Goal: Task Accomplishment & Management: Use online tool/utility

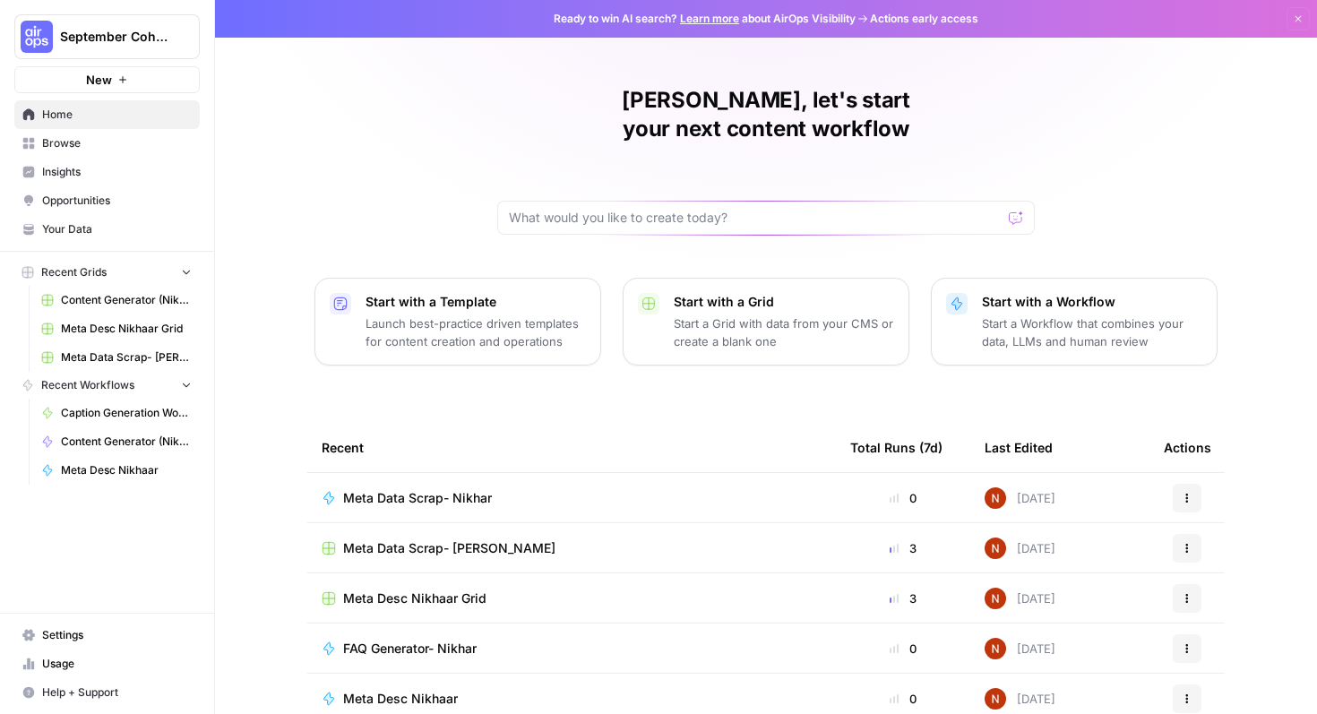
click at [148, 332] on span "Meta Desc Nikhaar Grid" at bounding box center [126, 329] width 131 height 16
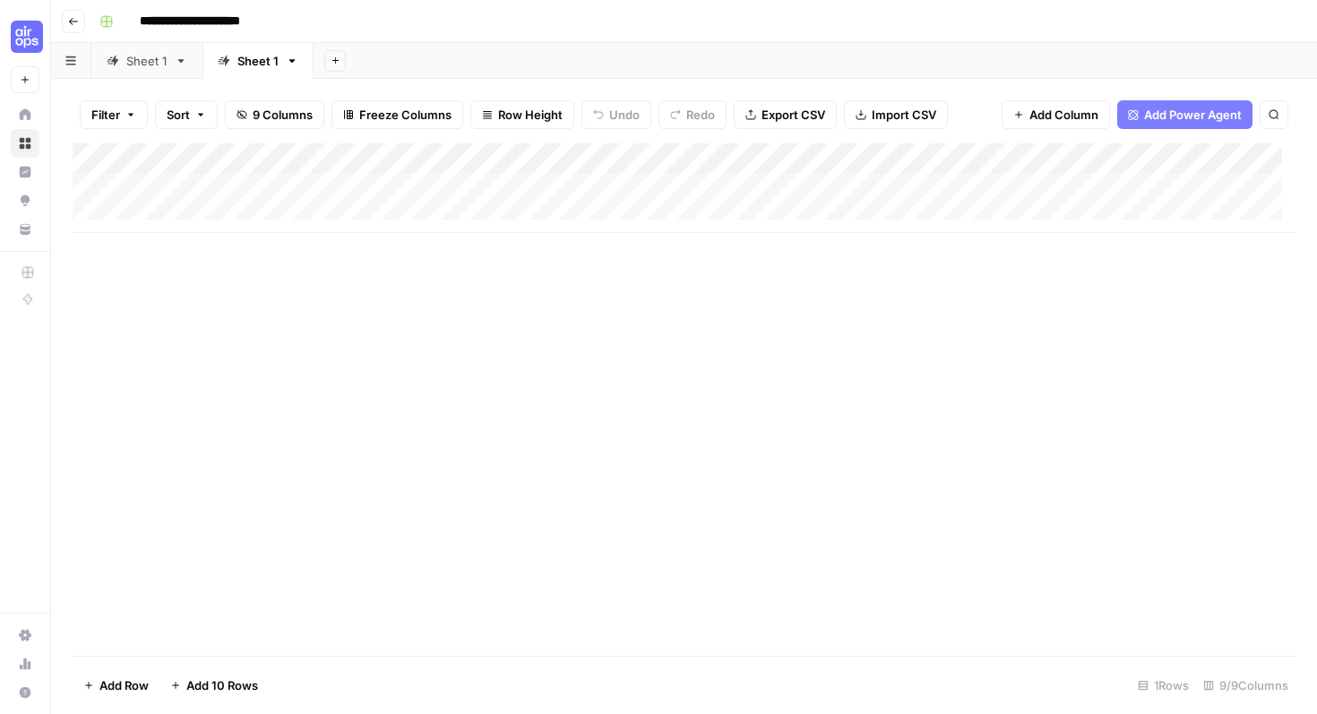
click at [166, 63] on div "Sheet 1" at bounding box center [146, 61] width 41 height 18
click at [272, 65] on div "Sheet 1" at bounding box center [257, 61] width 41 height 18
click at [527, 152] on div "Add Column" at bounding box center [684, 188] width 1223 height 90
click at [634, 155] on div at bounding box center [522, 161] width 259 height 36
click at [638, 157] on div at bounding box center [522, 161] width 259 height 36
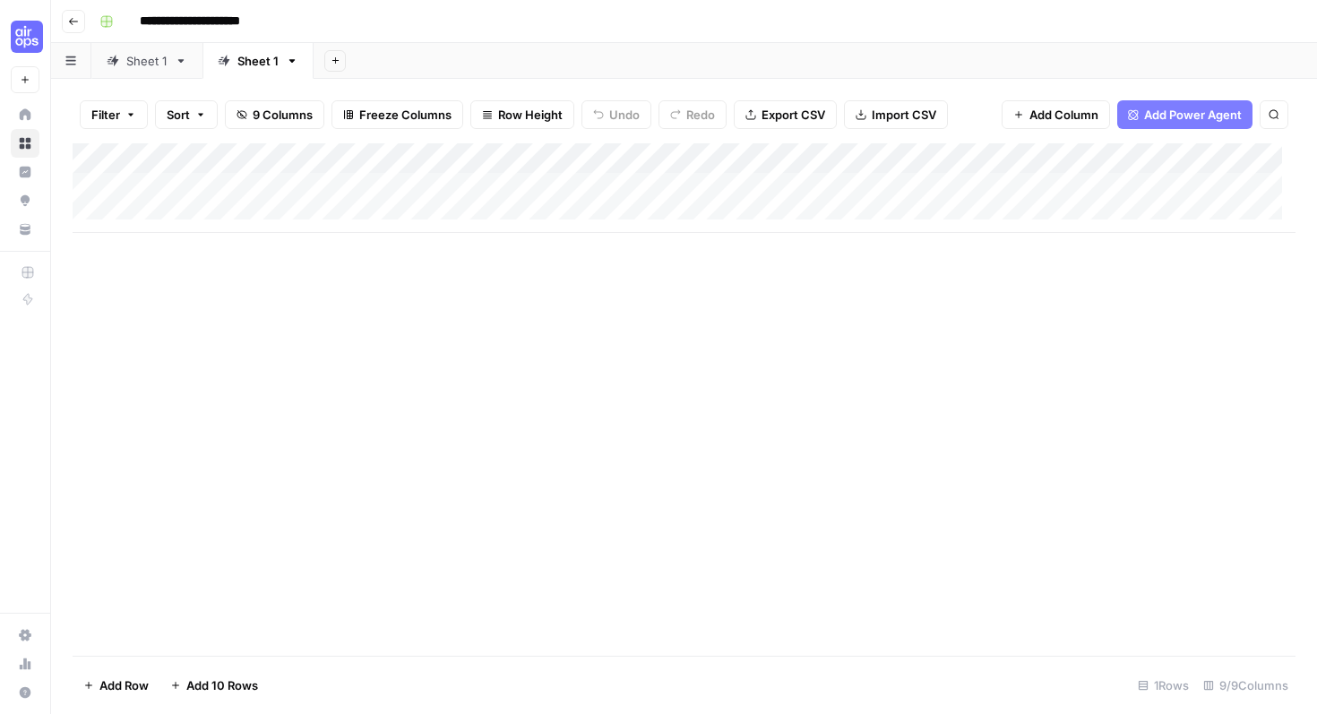
click at [671, 268] on div "Add Column" at bounding box center [684, 399] width 1223 height 513
click at [572, 284] on div "Add Column" at bounding box center [684, 399] width 1223 height 513
click at [633, 181] on div "Add Column" at bounding box center [684, 188] width 1223 height 90
click at [705, 187] on div "Add Column" at bounding box center [684, 188] width 1223 height 90
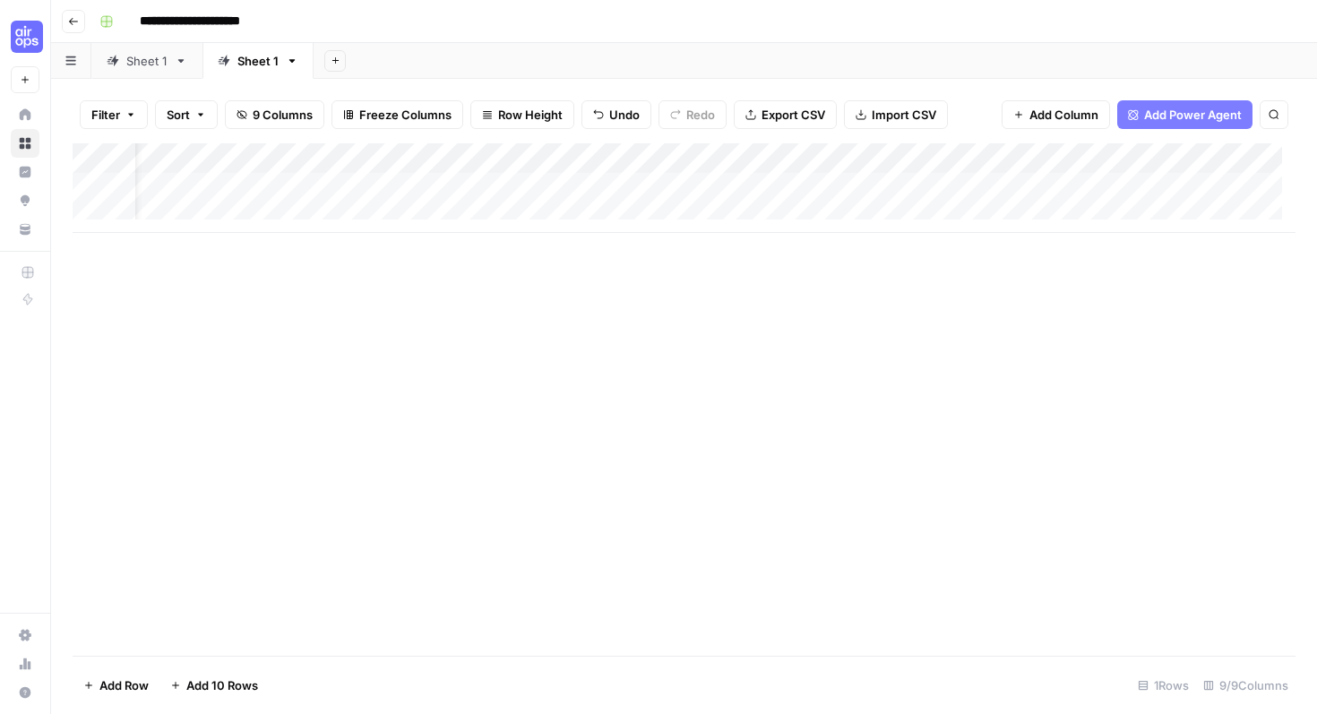
click at [737, 237] on div "Add Column" at bounding box center [684, 399] width 1223 height 513
click at [770, 188] on div "Add Column" at bounding box center [684, 188] width 1223 height 90
click at [794, 188] on div "Add Column" at bounding box center [684, 188] width 1223 height 90
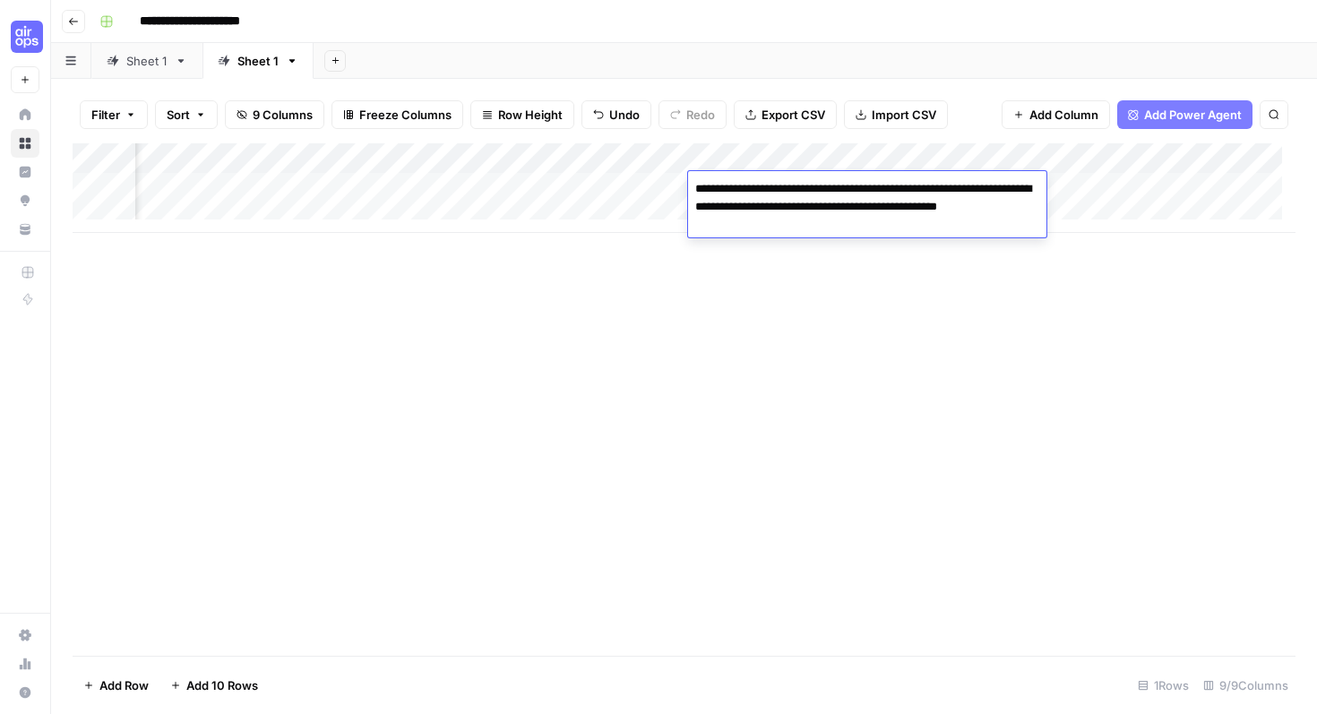
drag, startPoint x: 830, startPoint y: 192, endPoint x: 910, endPoint y: 193, distance: 80.7
click at [910, 193] on textarea "**********" at bounding box center [867, 207] width 358 height 61
click at [580, 361] on div "Add Column" at bounding box center [684, 399] width 1223 height 513
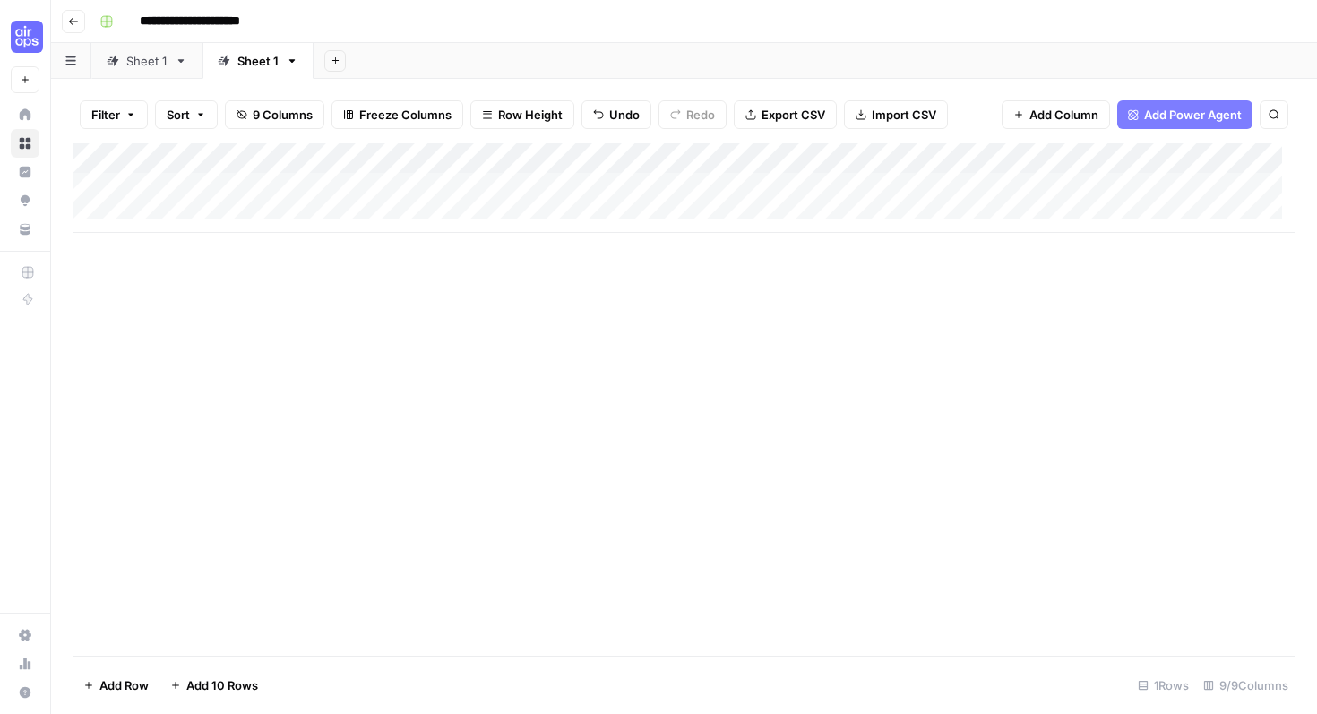
scroll to position [0, 0]
click at [327, 187] on div "Add Column" at bounding box center [684, 188] width 1223 height 90
click at [332, 172] on div "Add Column" at bounding box center [684, 188] width 1223 height 90
click at [460, 289] on div "Add Column" at bounding box center [684, 399] width 1223 height 513
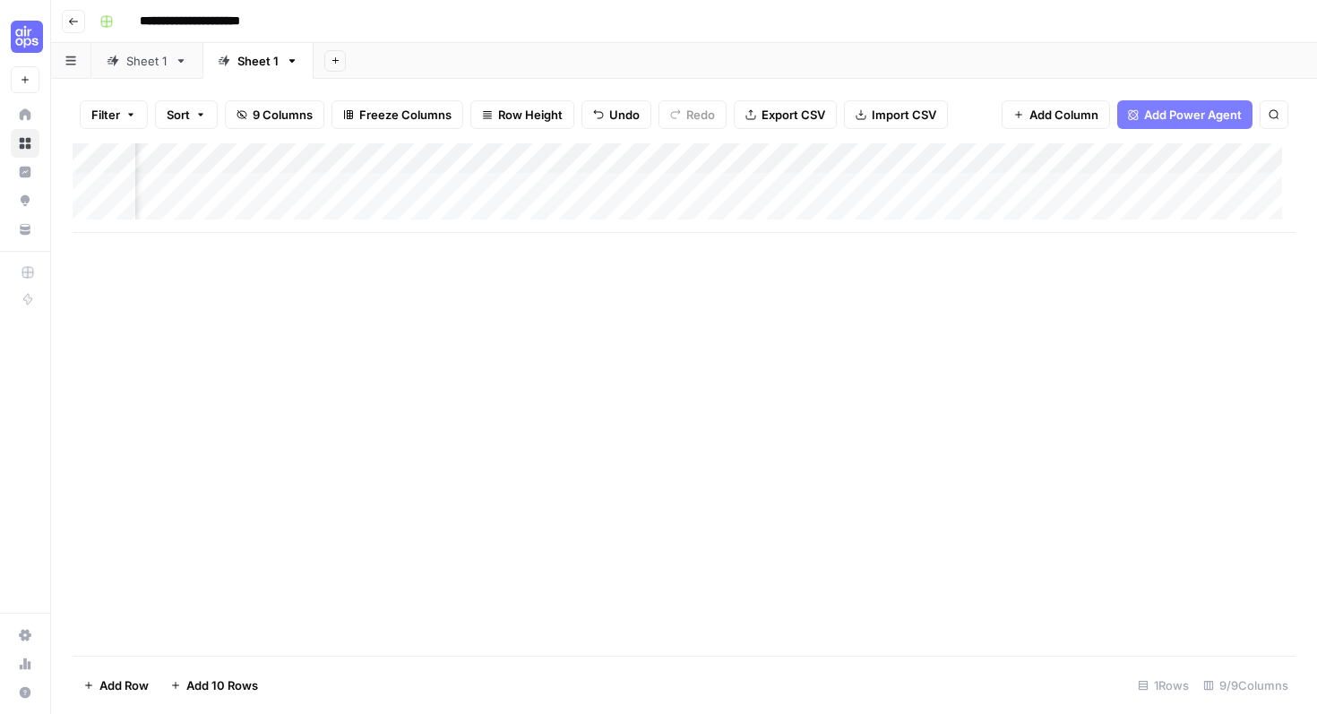
click at [721, 185] on div "Add Column" at bounding box center [684, 188] width 1223 height 90
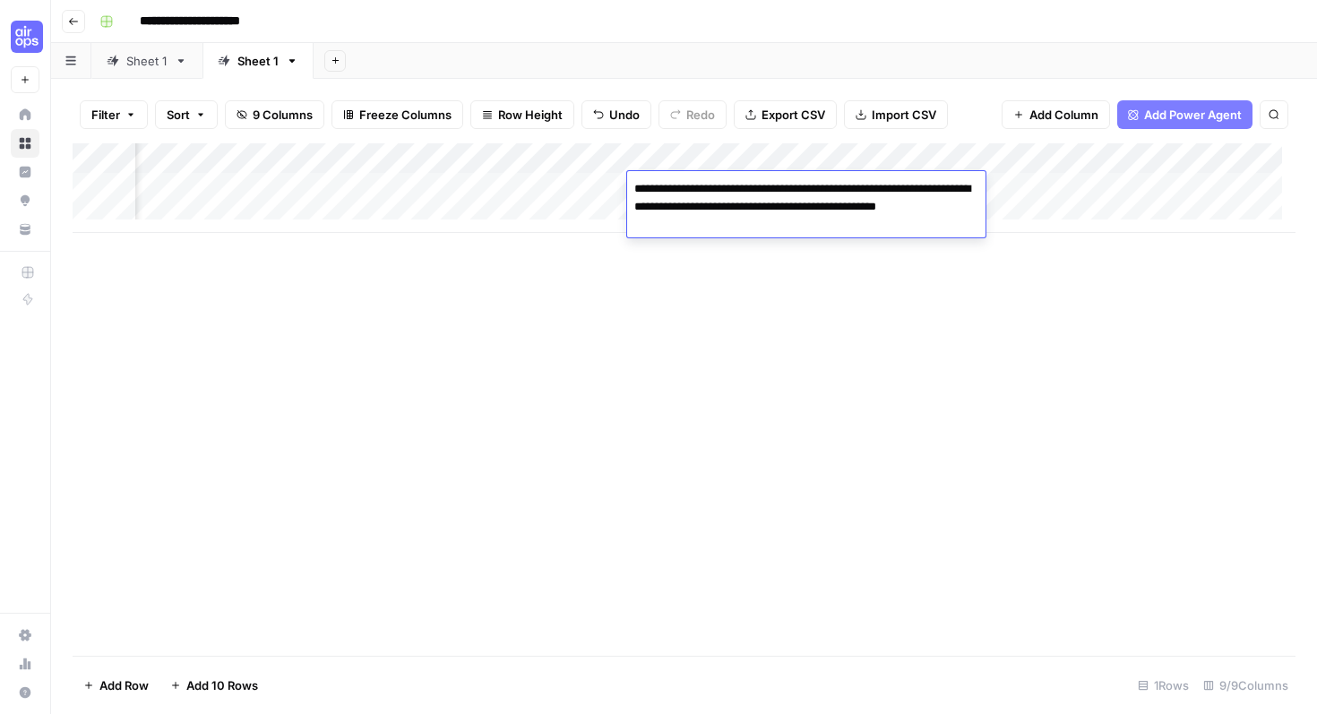
drag, startPoint x: 769, startPoint y: 191, endPoint x: 851, endPoint y: 189, distance: 82.5
click at [851, 189] on textarea "**********" at bounding box center [806, 207] width 358 height 61
type textarea "**********"
click at [839, 284] on div "Add Column" at bounding box center [684, 399] width 1223 height 513
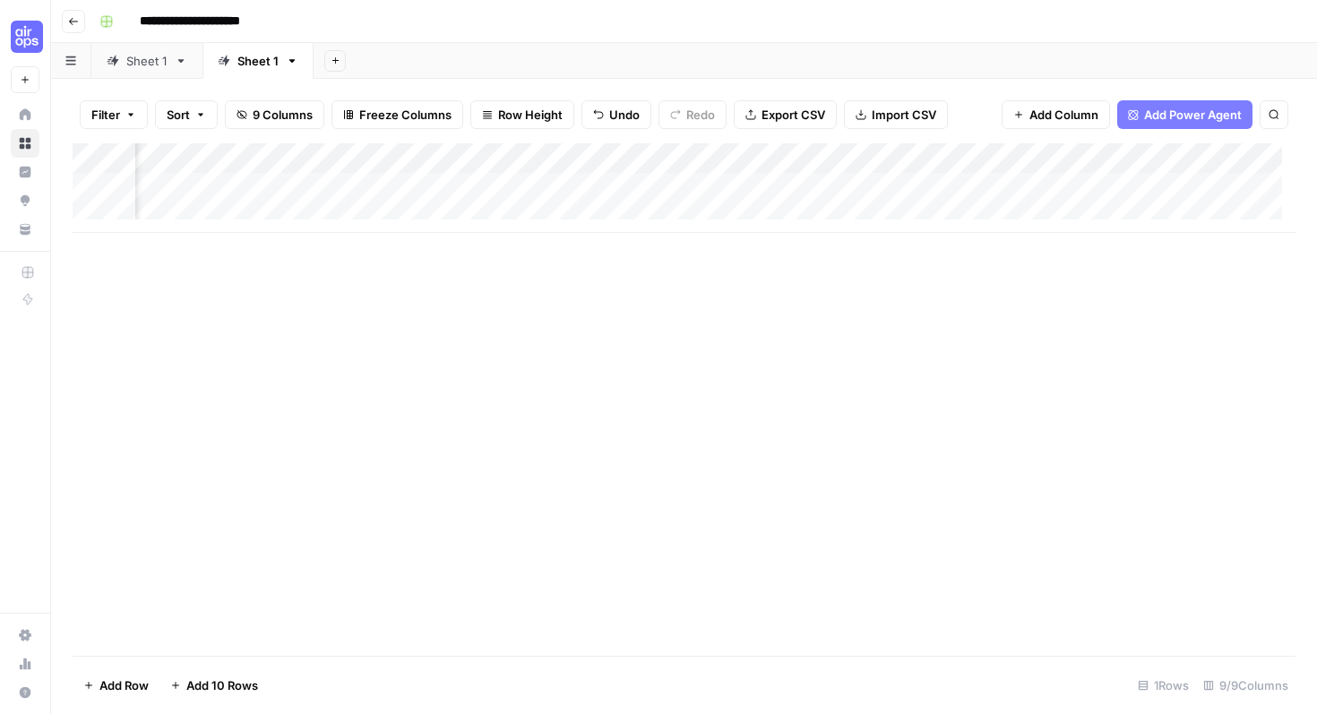
click at [916, 186] on div "Add Column" at bounding box center [684, 188] width 1223 height 90
click at [920, 185] on div "Add Column" at bounding box center [684, 188] width 1223 height 90
type textarea "**********"
click at [1089, 334] on div "Add Column" at bounding box center [684, 399] width 1223 height 513
click at [1229, 192] on div "Add Column" at bounding box center [684, 188] width 1223 height 90
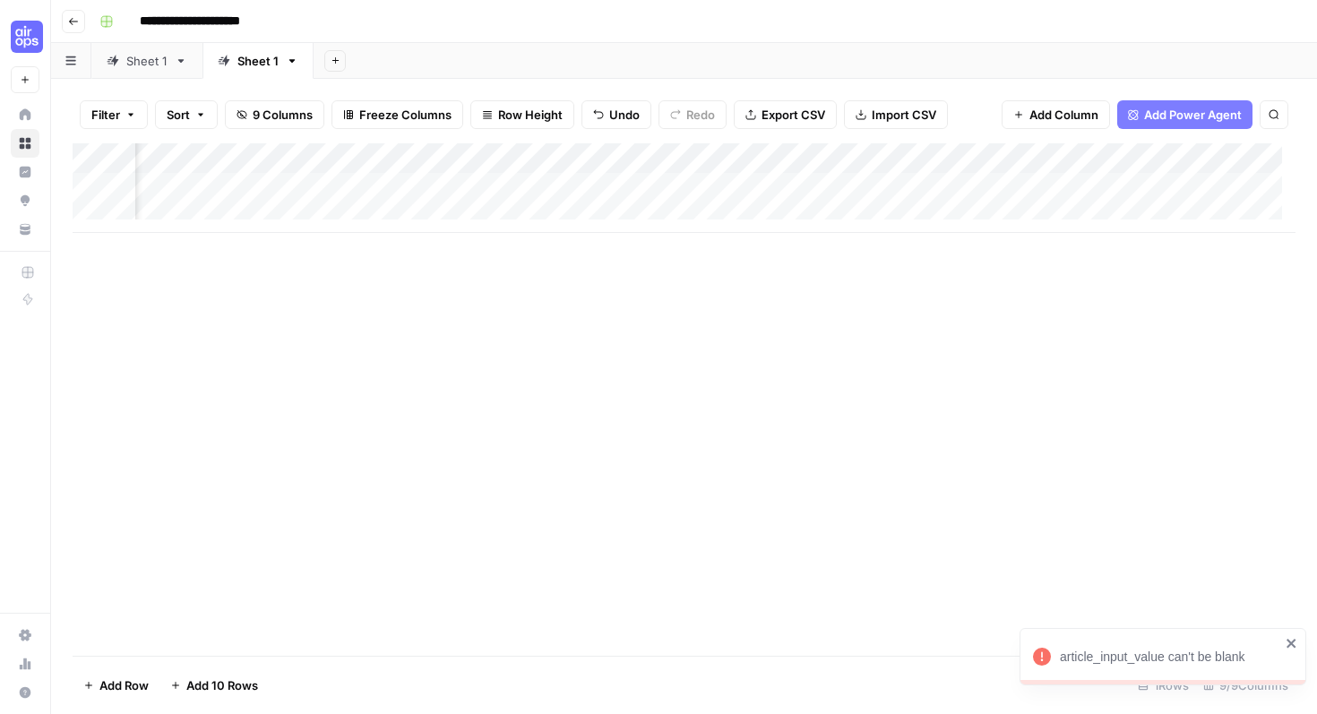
click at [1237, 179] on div "Add Column" at bounding box center [684, 188] width 1223 height 90
click at [1210, 667] on div "article_input_value can't be blank" at bounding box center [1157, 656] width 258 height 29
click at [647, 160] on div "Add Column" at bounding box center [684, 188] width 1223 height 90
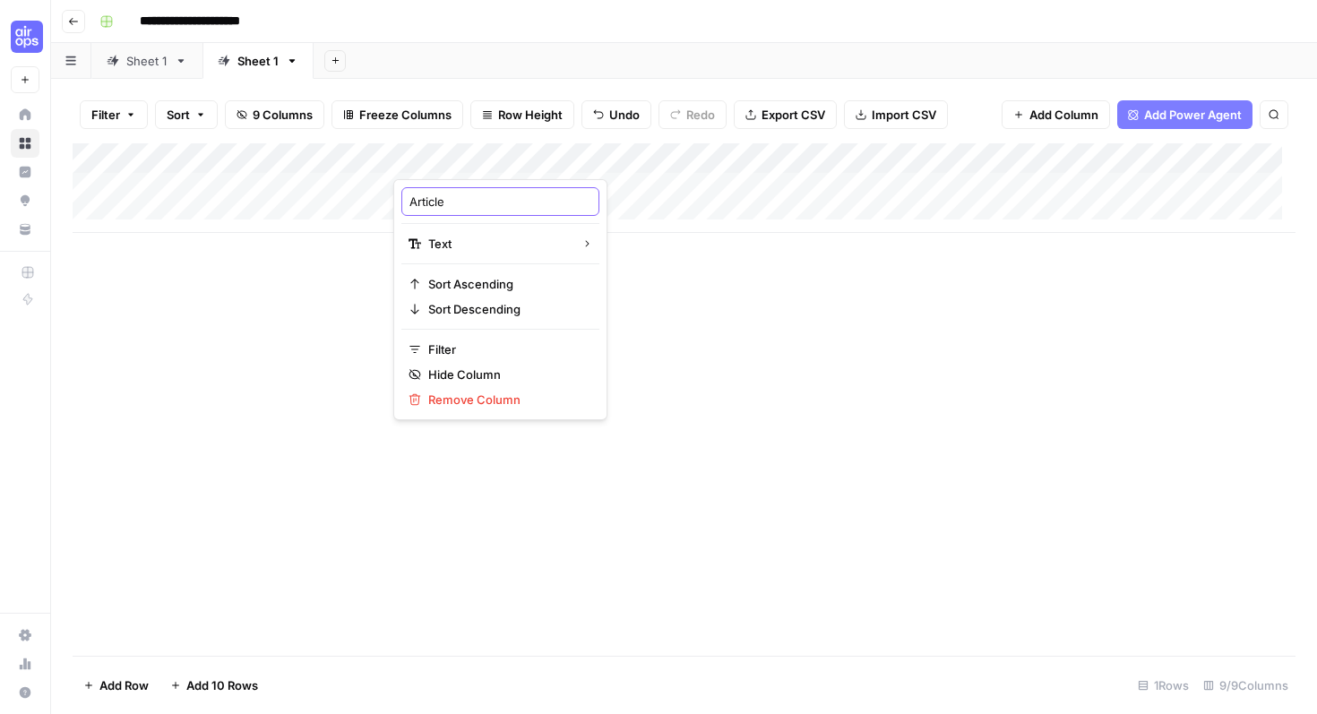
click at [478, 201] on input "Article" at bounding box center [501, 202] width 182 height 18
click at [651, 380] on div "Add Column" at bounding box center [684, 399] width 1223 height 513
click at [401, 155] on div "Add Column" at bounding box center [684, 188] width 1223 height 90
click at [872, 331] on div "Add Column" at bounding box center [684, 399] width 1223 height 513
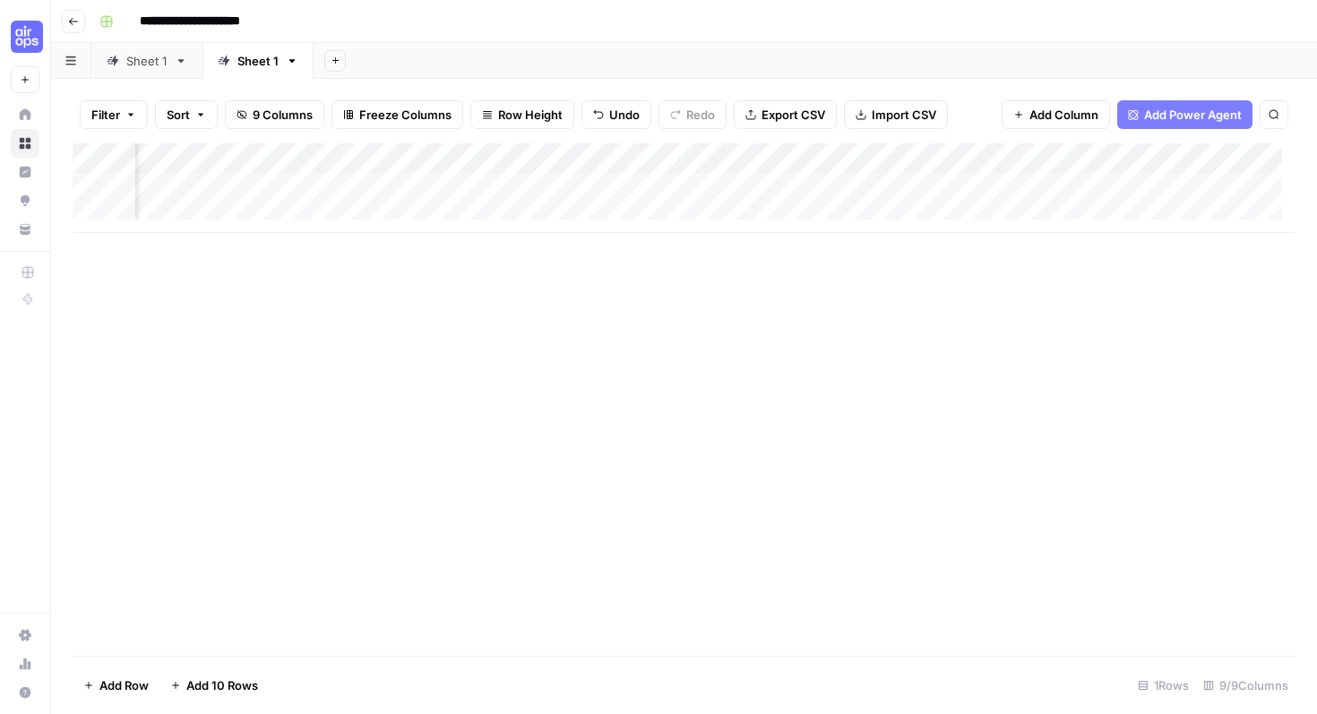
click at [892, 159] on div "Add Column" at bounding box center [684, 188] width 1223 height 90
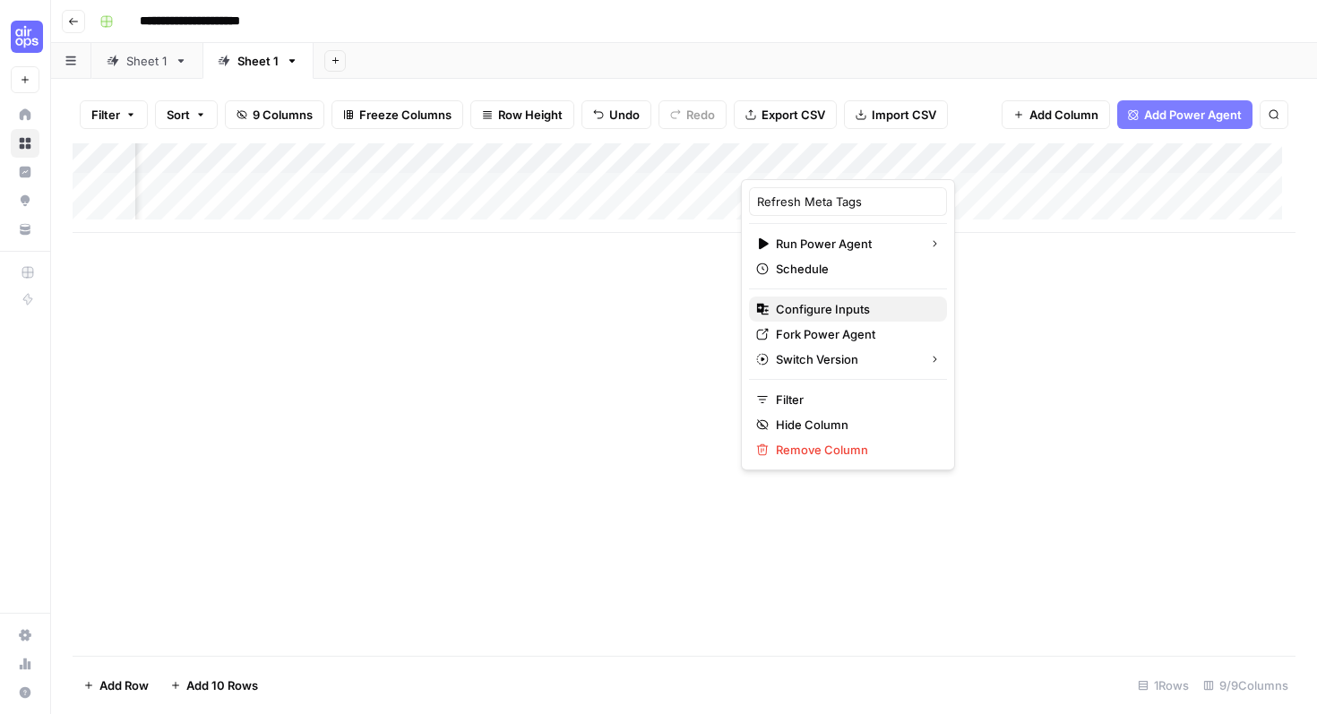
click at [838, 315] on span "Configure Inputs" at bounding box center [854, 309] width 157 height 18
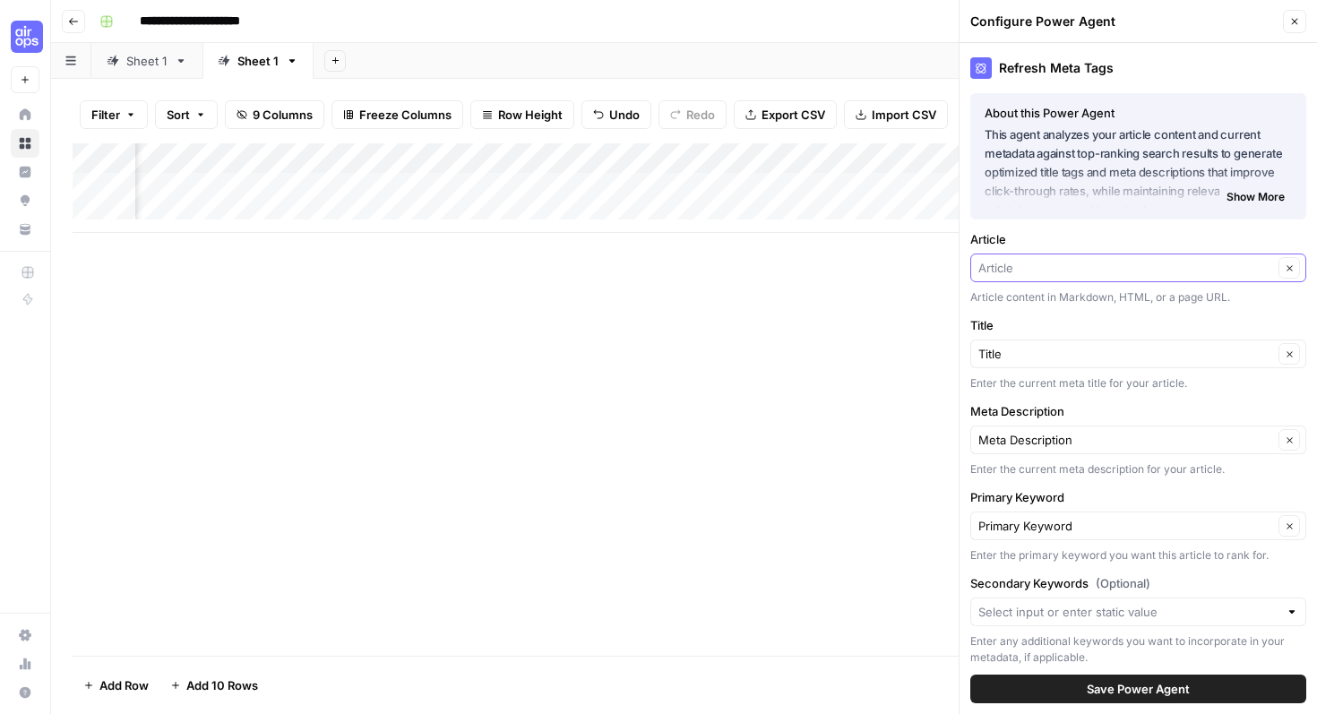
click at [1210, 276] on input "Article" at bounding box center [1126, 268] width 295 height 18
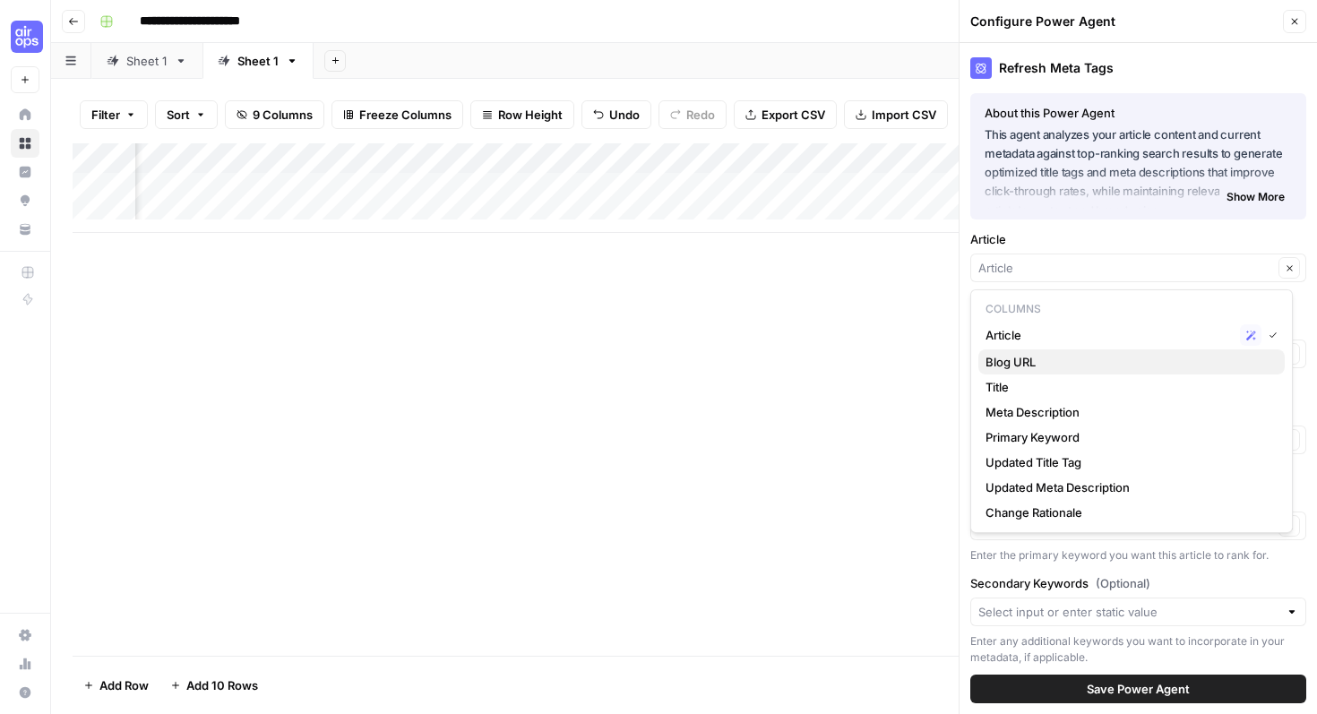
click at [1073, 366] on span "Blog URL" at bounding box center [1128, 362] width 285 height 18
type input "Blog URL"
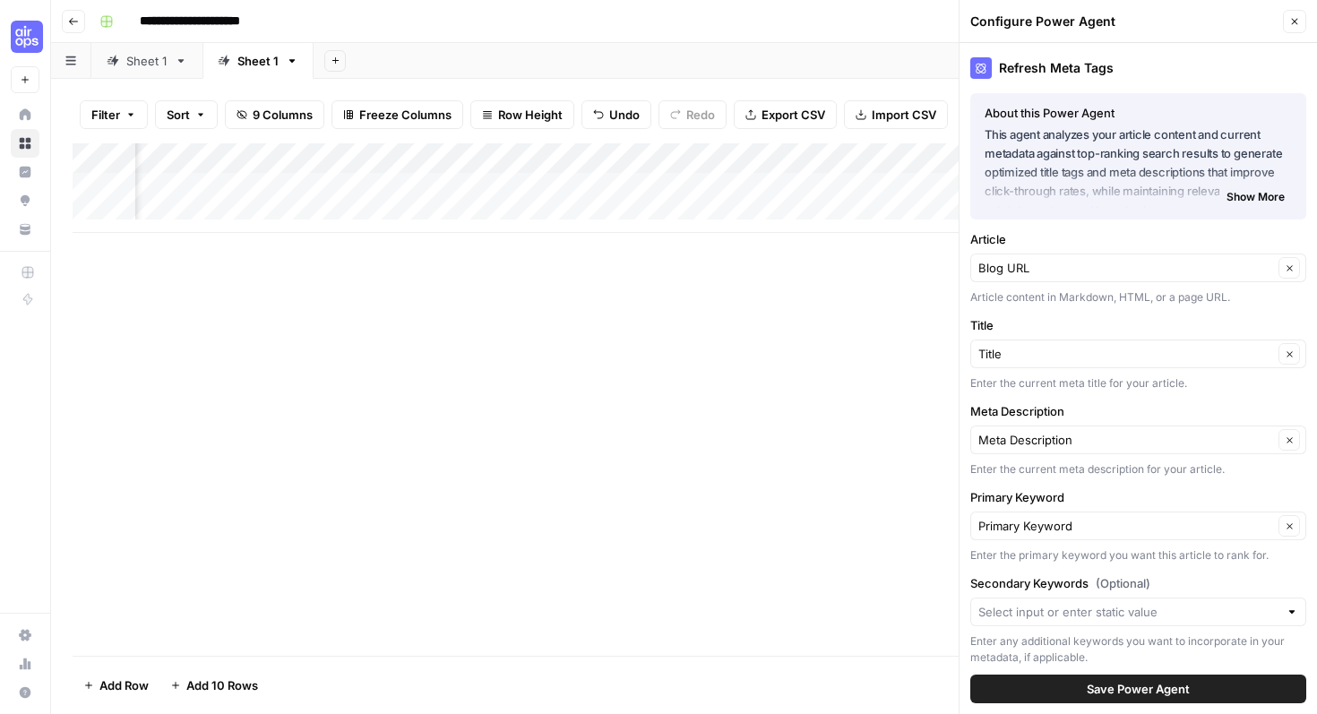
click at [813, 362] on div "Add Column" at bounding box center [684, 399] width 1223 height 513
click at [1141, 688] on span "Save Power Agent" at bounding box center [1138, 689] width 103 height 18
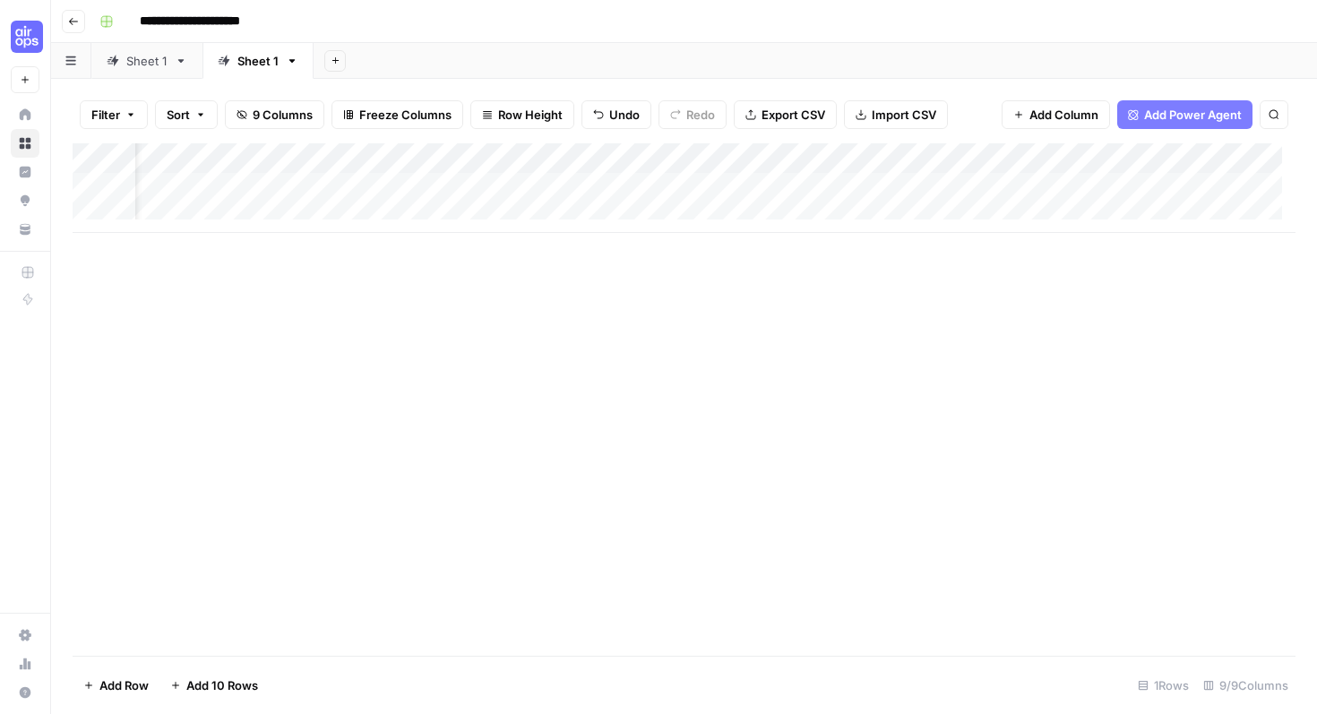
scroll to position [0, 101]
click at [362, 167] on div "Add Column" at bounding box center [684, 188] width 1223 height 90
click at [466, 182] on div "Add Column" at bounding box center [684, 188] width 1223 height 90
click at [447, 192] on textarea at bounding box center [434, 189] width 287 height 25
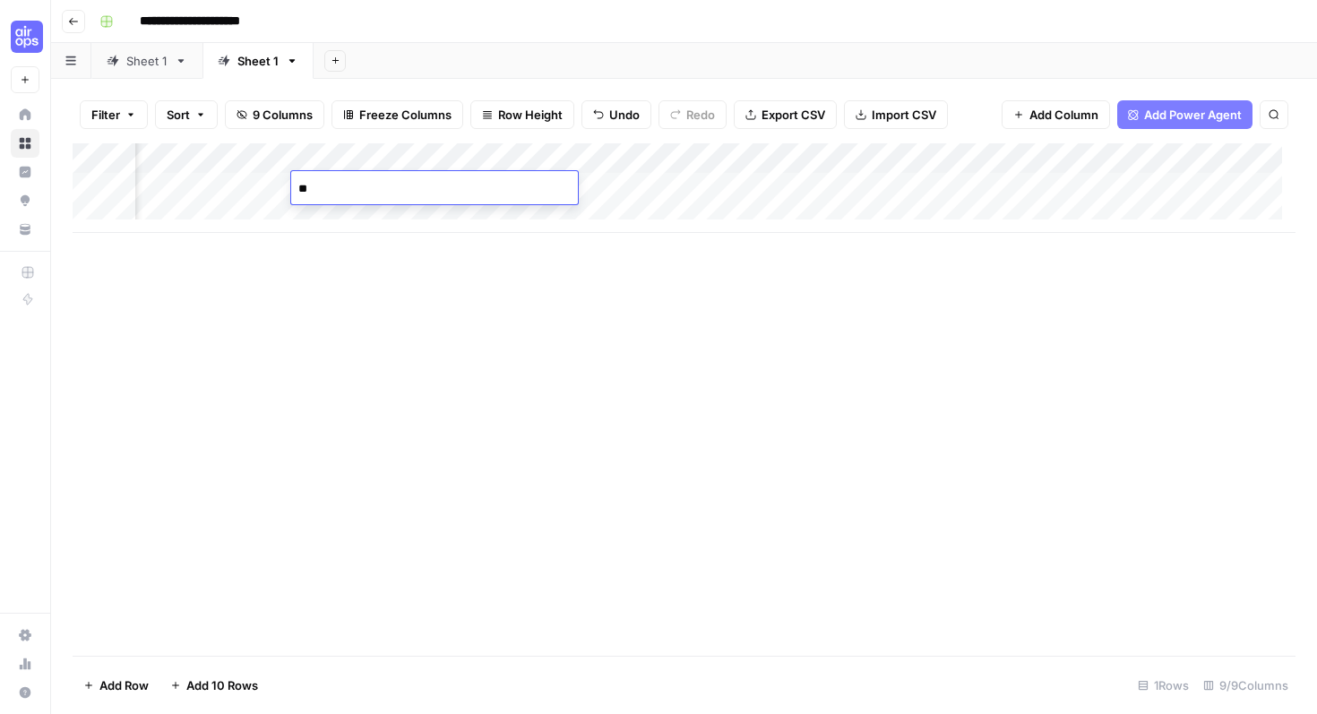
type textarea "***"
click at [500, 278] on div "Add Column" at bounding box center [684, 399] width 1223 height 513
click at [1152, 120] on span "Add Power Agent" at bounding box center [1193, 115] width 98 height 18
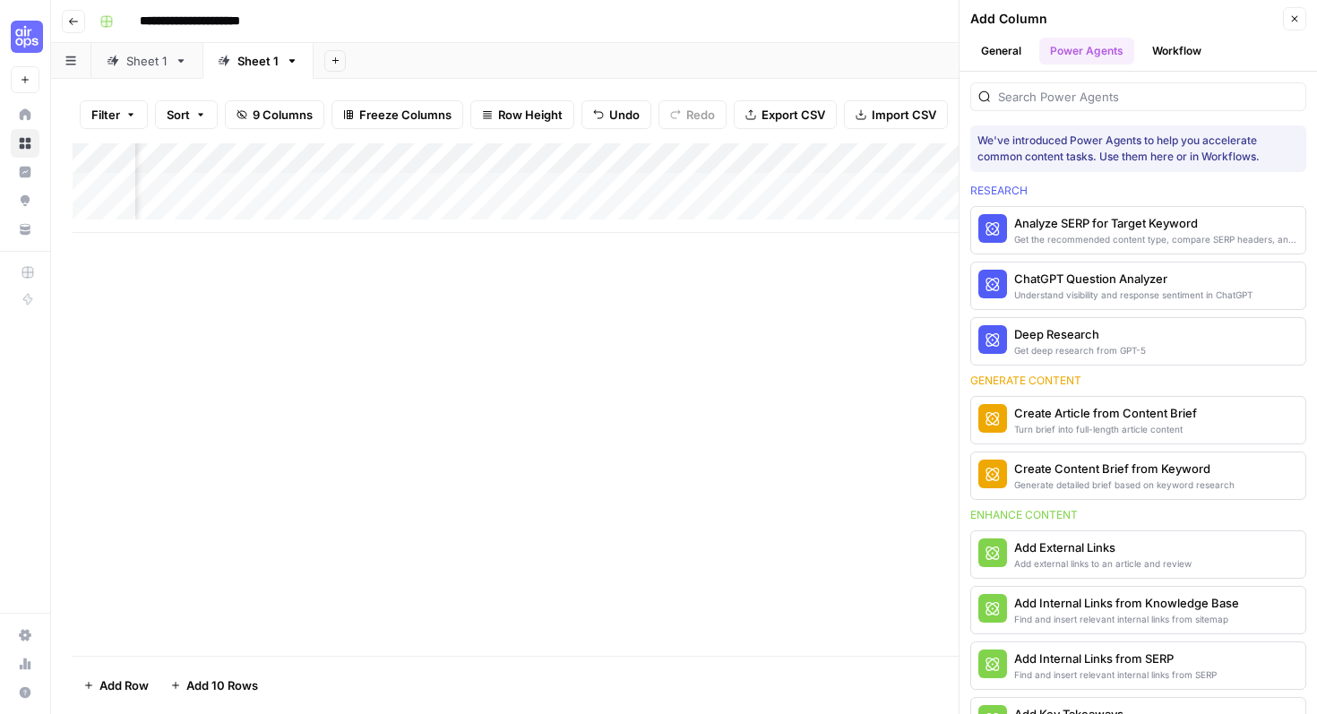
click at [1301, 13] on button "Close" at bounding box center [1294, 18] width 23 height 23
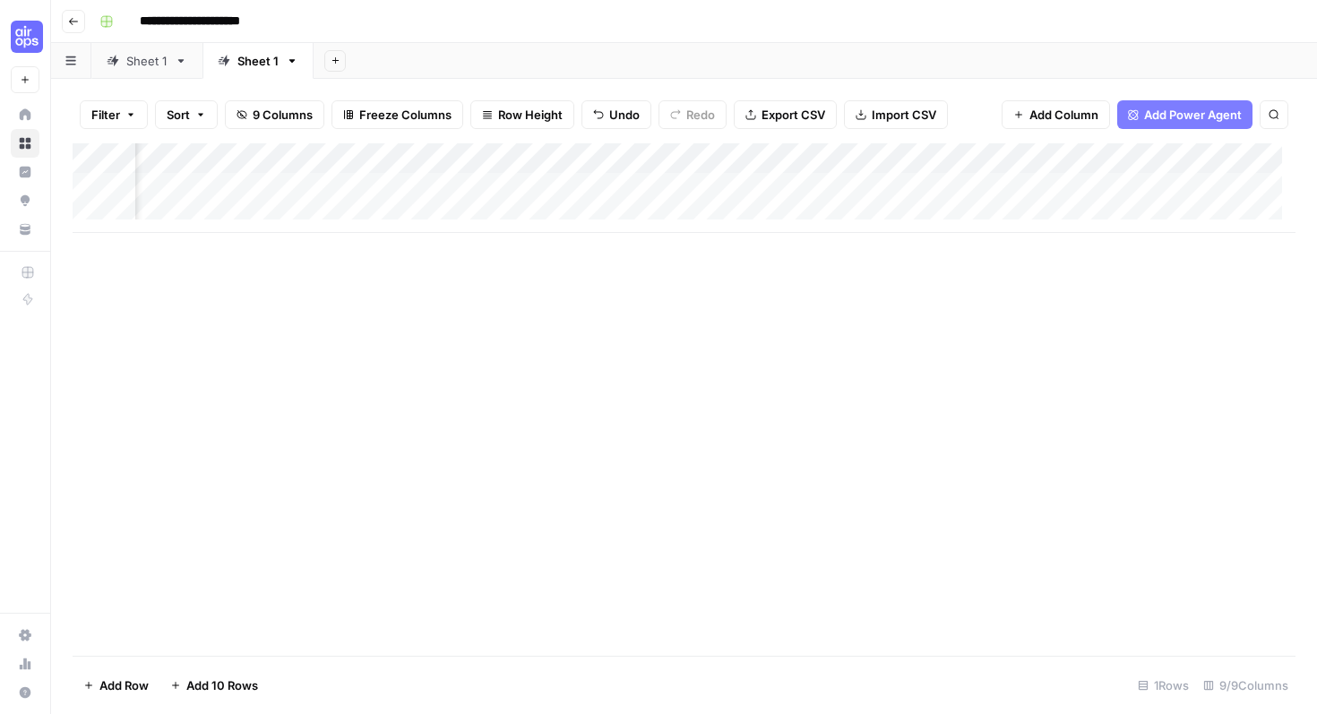
scroll to position [0, 467]
click at [1056, 185] on div "Add Column" at bounding box center [684, 188] width 1223 height 90
click at [809, 184] on div "Add Column" at bounding box center [684, 188] width 1223 height 90
click at [807, 185] on div "Add Column" at bounding box center [684, 188] width 1223 height 90
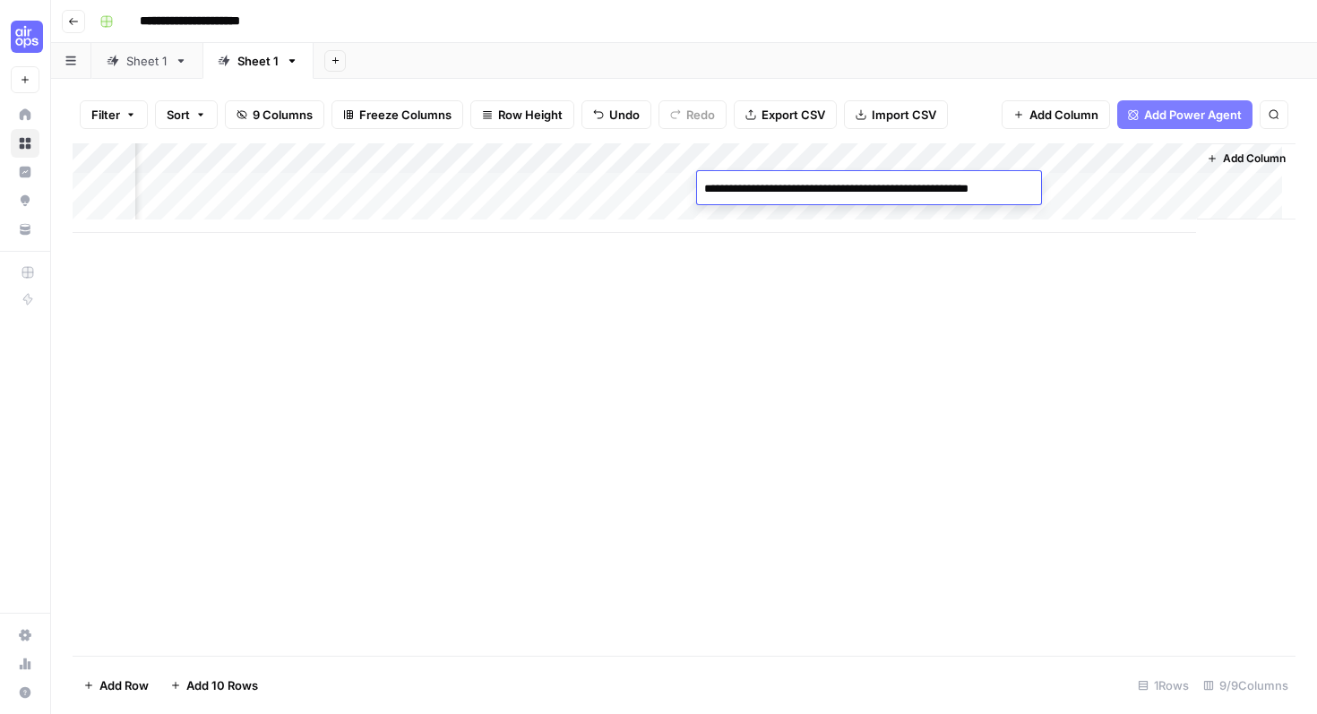
click at [807, 185] on textarea "**********" at bounding box center [869, 189] width 344 height 25
click at [773, 302] on div "Add Column" at bounding box center [684, 399] width 1223 height 513
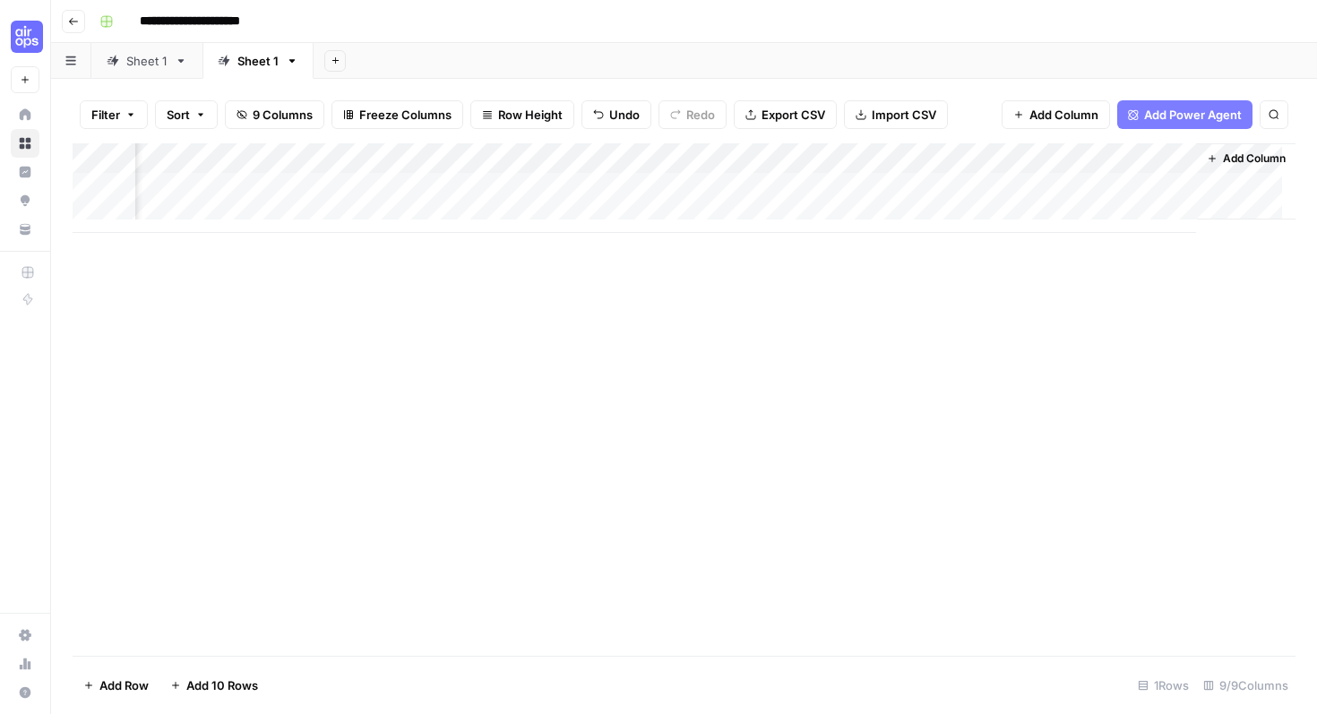
click at [754, 191] on div "Add Column" at bounding box center [684, 188] width 1223 height 90
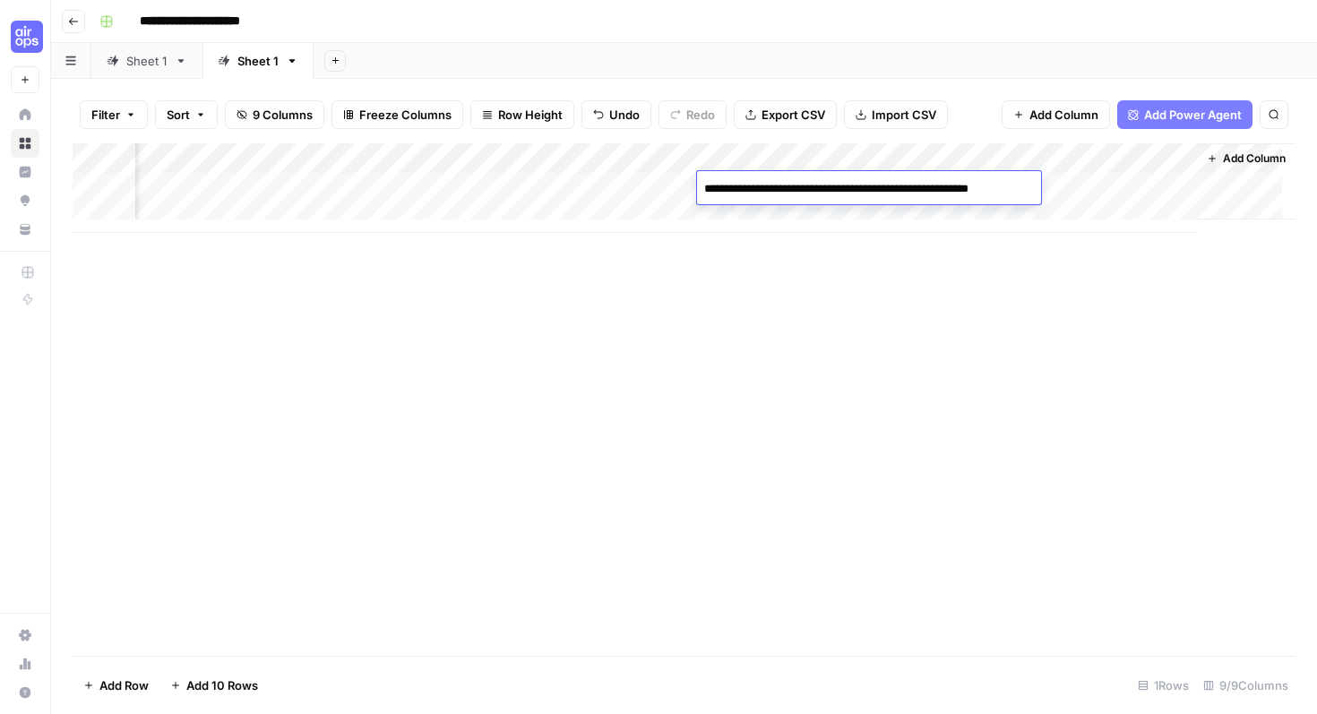
click at [754, 191] on textarea "**********" at bounding box center [869, 189] width 344 height 25
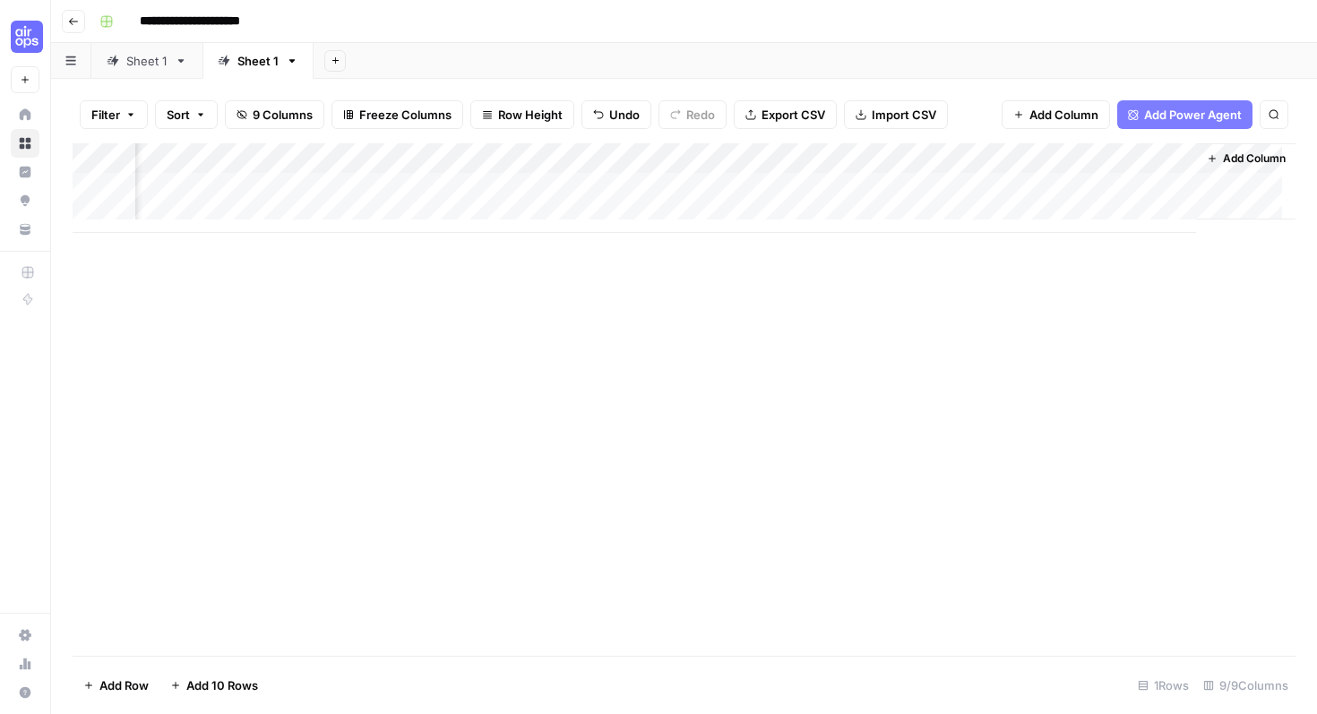
click at [909, 184] on div "Add Column" at bounding box center [684, 188] width 1223 height 90
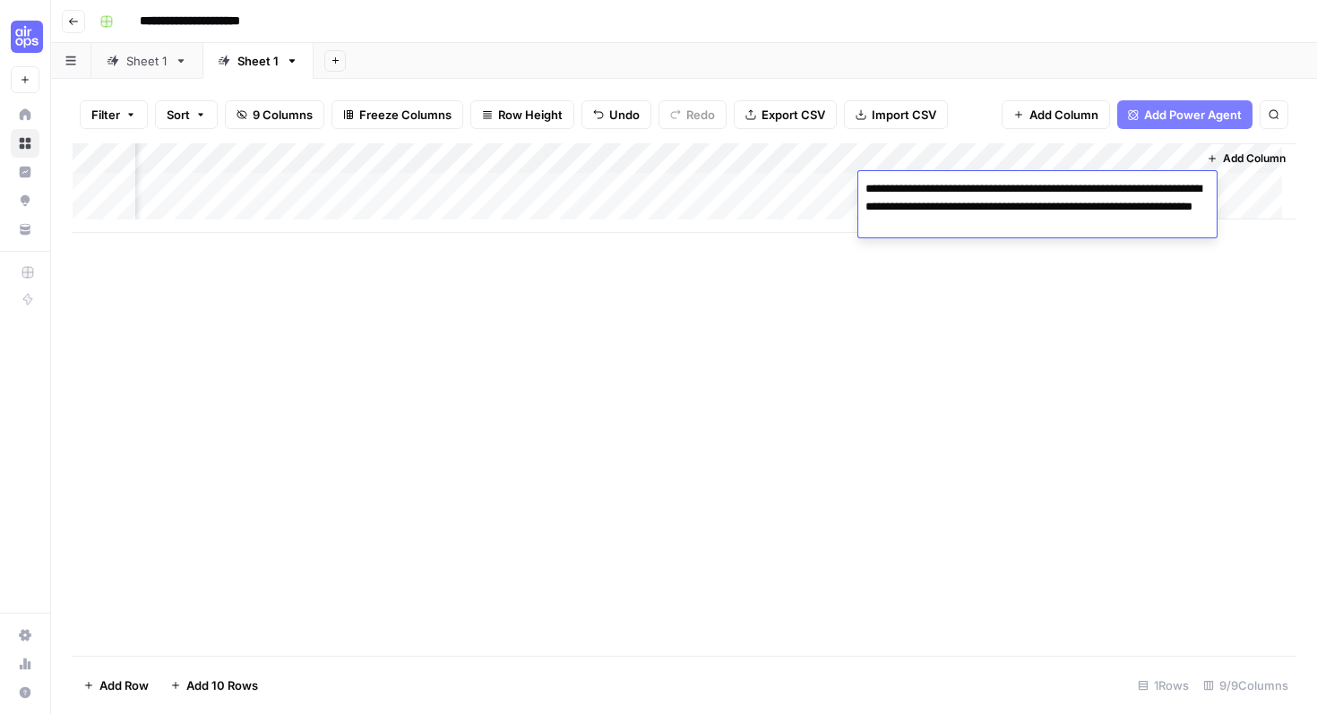
click at [796, 269] on div "Add Column" at bounding box center [684, 399] width 1223 height 513
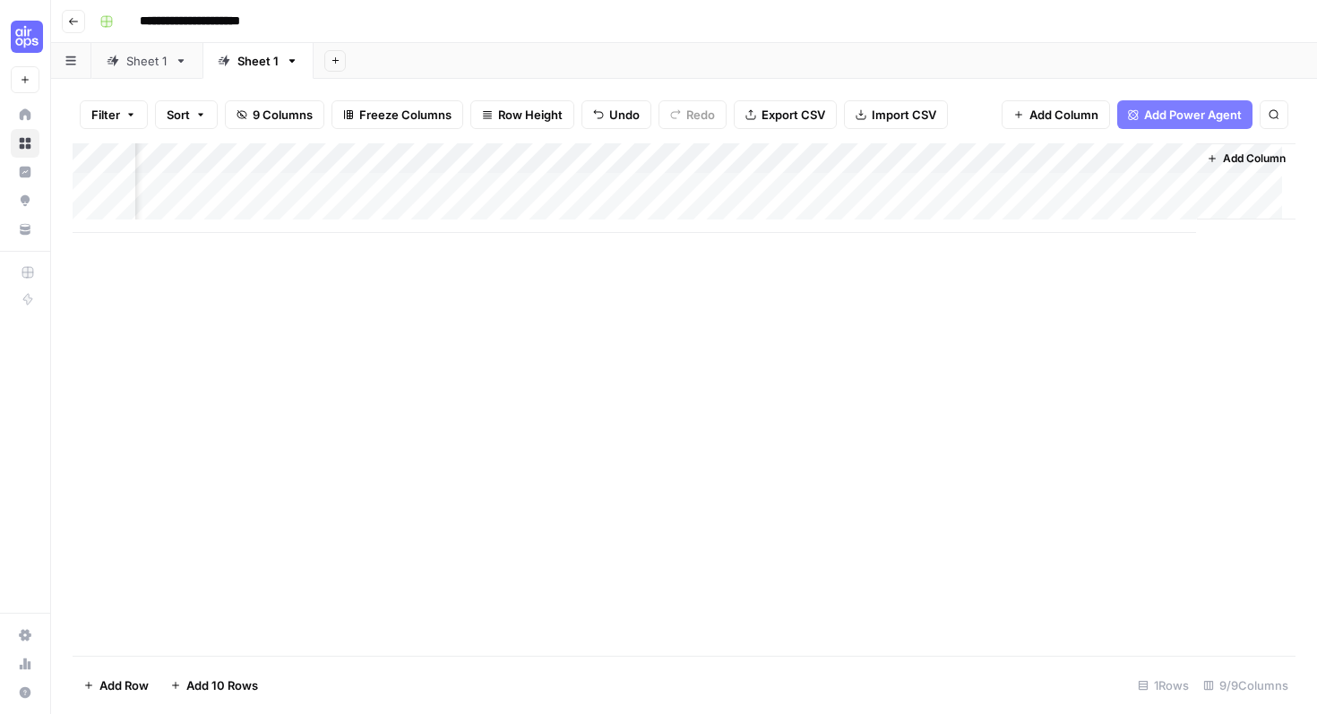
click at [1100, 193] on div "Add Column" at bounding box center [684, 188] width 1223 height 90
click at [889, 302] on div "Add Column" at bounding box center [684, 399] width 1223 height 513
click at [81, 24] on button "Go back" at bounding box center [73, 21] width 23 height 23
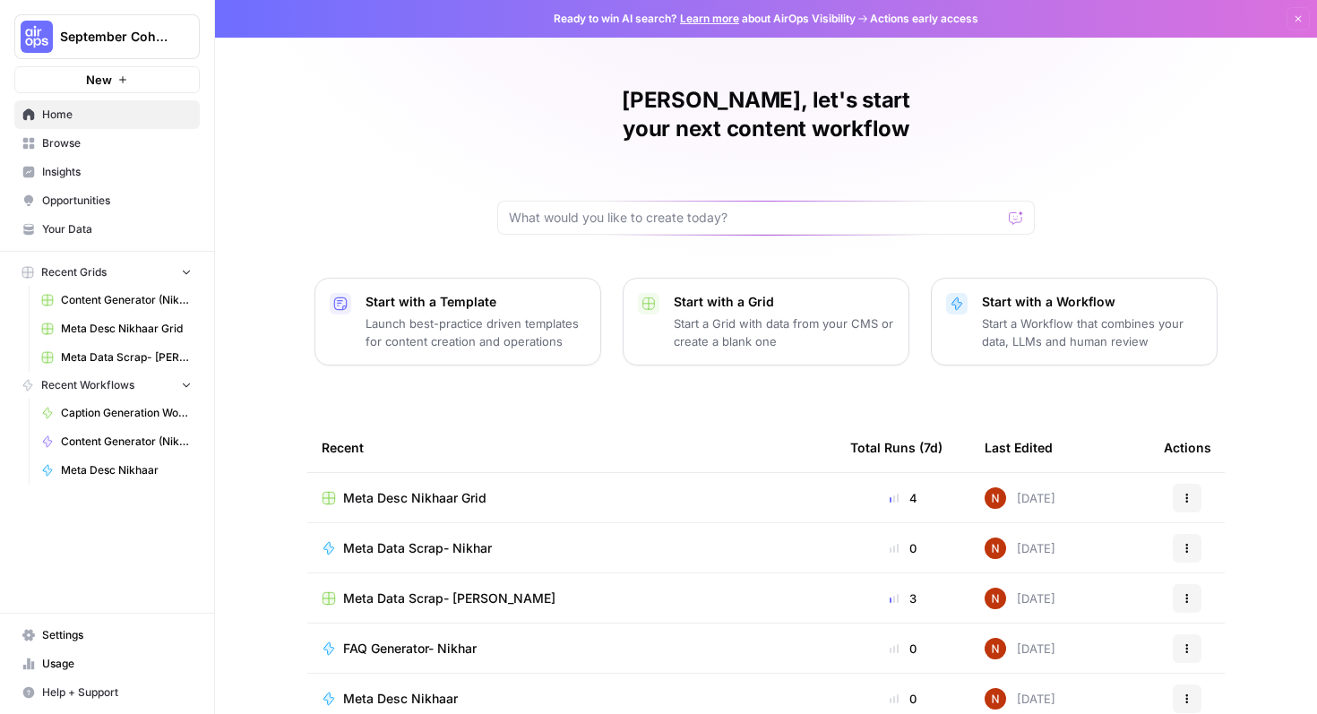
click at [481, 539] on span "Meta Data Scrap- Nikhar" at bounding box center [417, 548] width 149 height 18
click at [428, 590] on span "Meta Data Scrap- [PERSON_NAME]" at bounding box center [449, 599] width 212 height 18
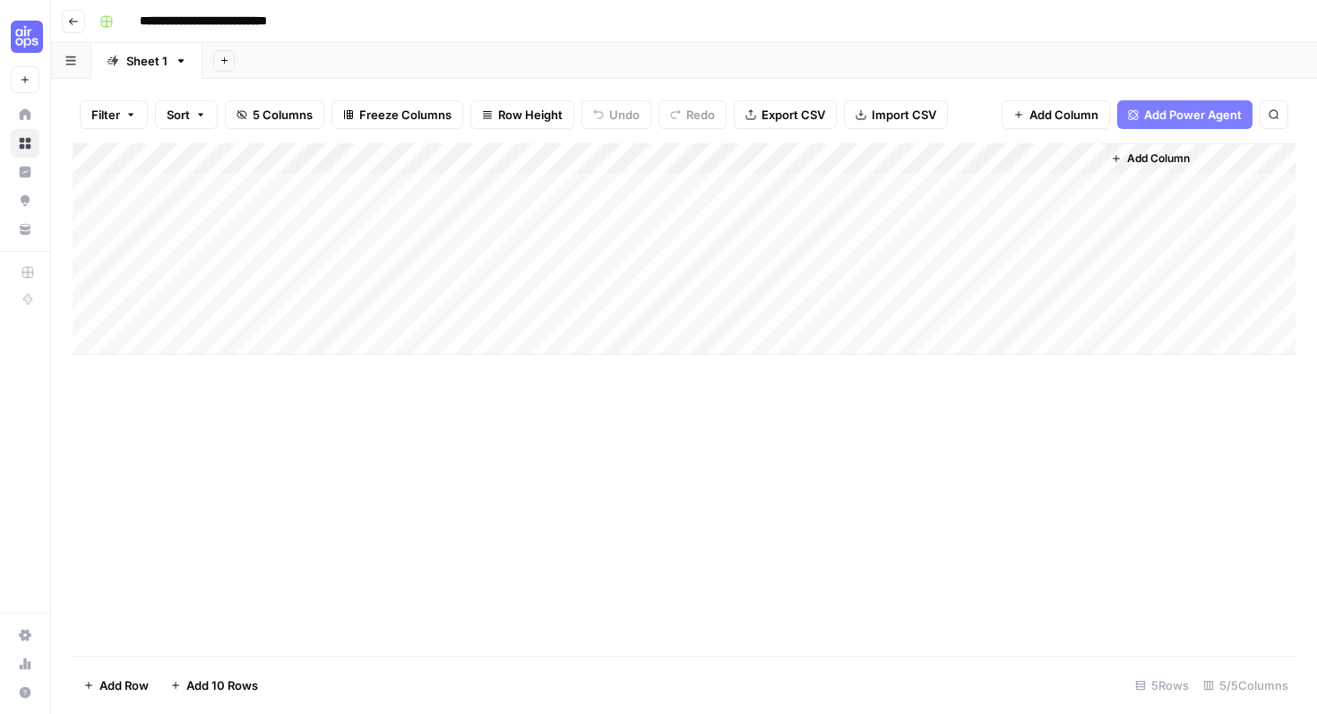
click at [199, 342] on div "Add Column" at bounding box center [684, 248] width 1223 height 211
click at [780, 483] on div "Add Column" at bounding box center [684, 399] width 1223 height 513
click at [194, 370] on div "Add Column" at bounding box center [684, 264] width 1223 height 242
click at [189, 401] on div "Add Column" at bounding box center [684, 279] width 1223 height 272
click at [200, 268] on div "Add Column" at bounding box center [684, 294] width 1223 height 303
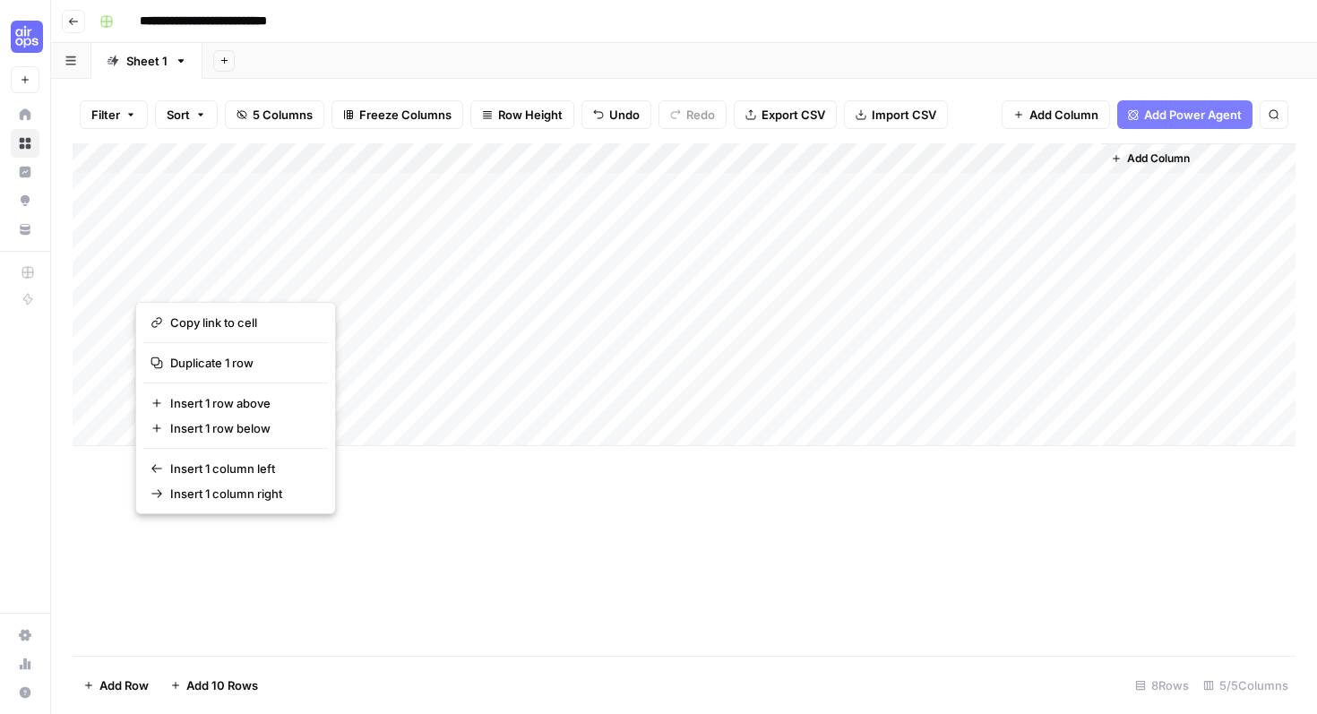
drag, startPoint x: 505, startPoint y: 550, endPoint x: 401, endPoint y: 418, distance: 168.4
click at [508, 550] on div "Add Column" at bounding box center [684, 399] width 1223 height 513
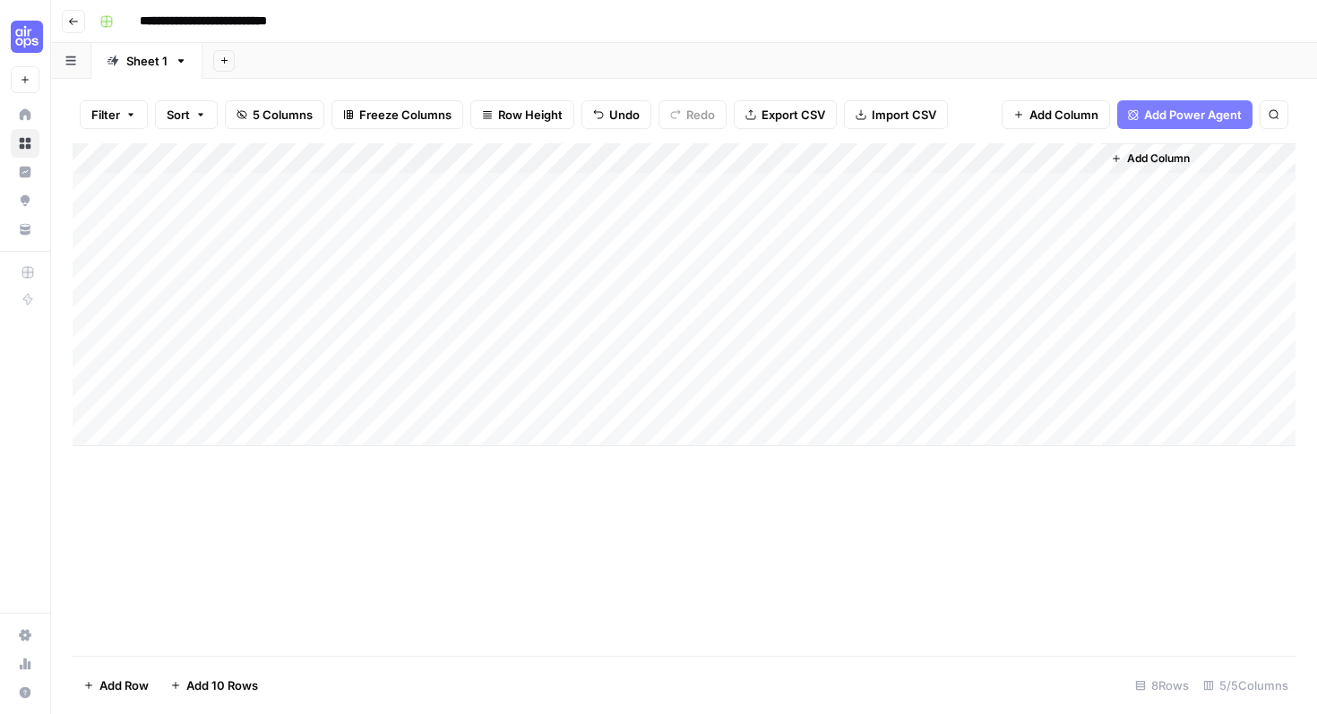
click at [285, 272] on div "Add Column" at bounding box center [684, 294] width 1223 height 303
type textarea "**********"
click at [315, 466] on div "Add Column" at bounding box center [684, 399] width 1223 height 513
click at [237, 287] on div "Add Column" at bounding box center [684, 294] width 1223 height 303
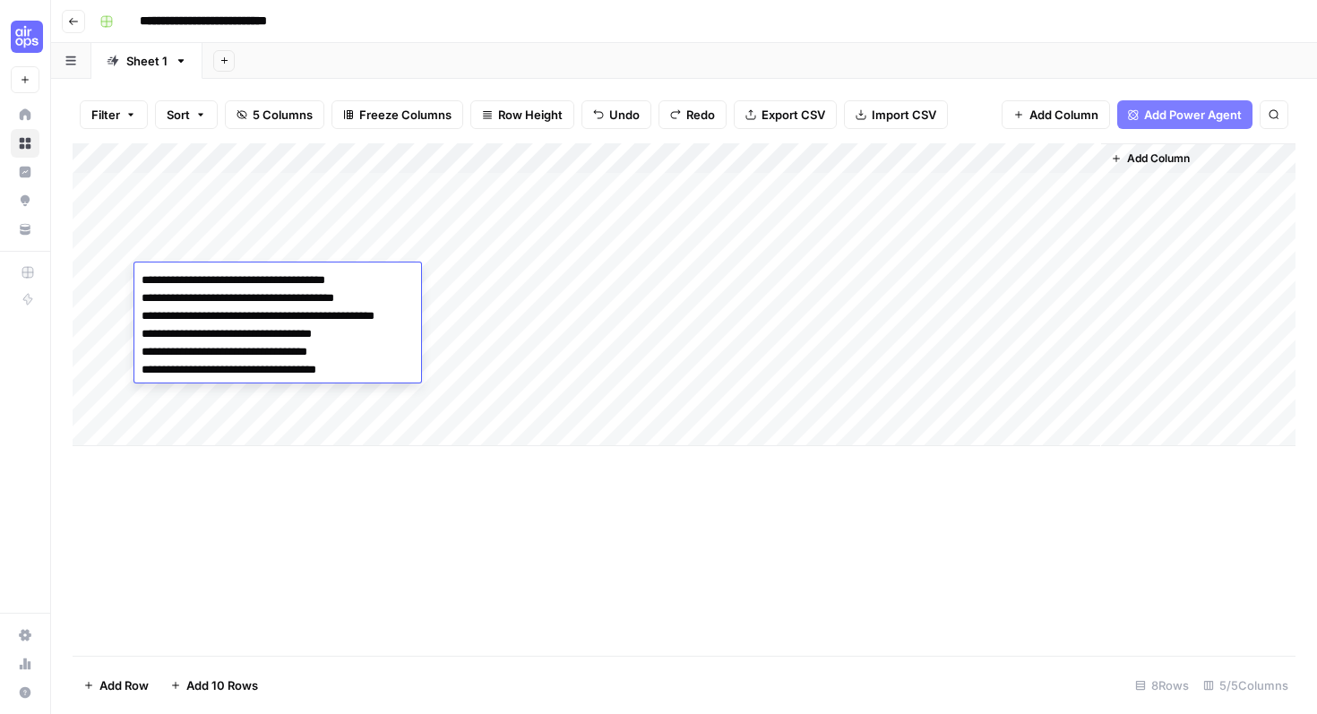
type textarea "*"
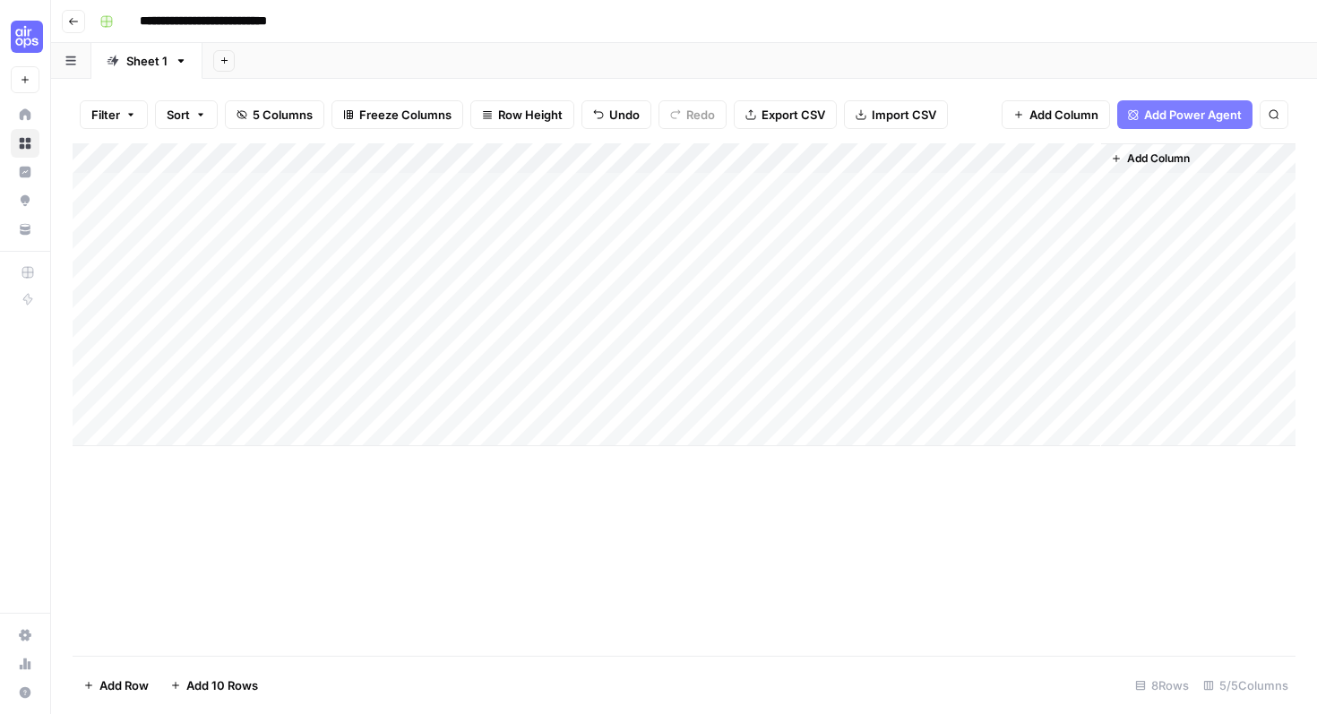
click at [370, 545] on div "Add Column" at bounding box center [684, 399] width 1223 height 513
click at [289, 282] on div "Add Column" at bounding box center [684, 294] width 1223 height 303
type textarea "**********"
click at [283, 310] on div "Add Column" at bounding box center [684, 294] width 1223 height 303
click at [298, 315] on div "Add Column" at bounding box center [684, 294] width 1223 height 303
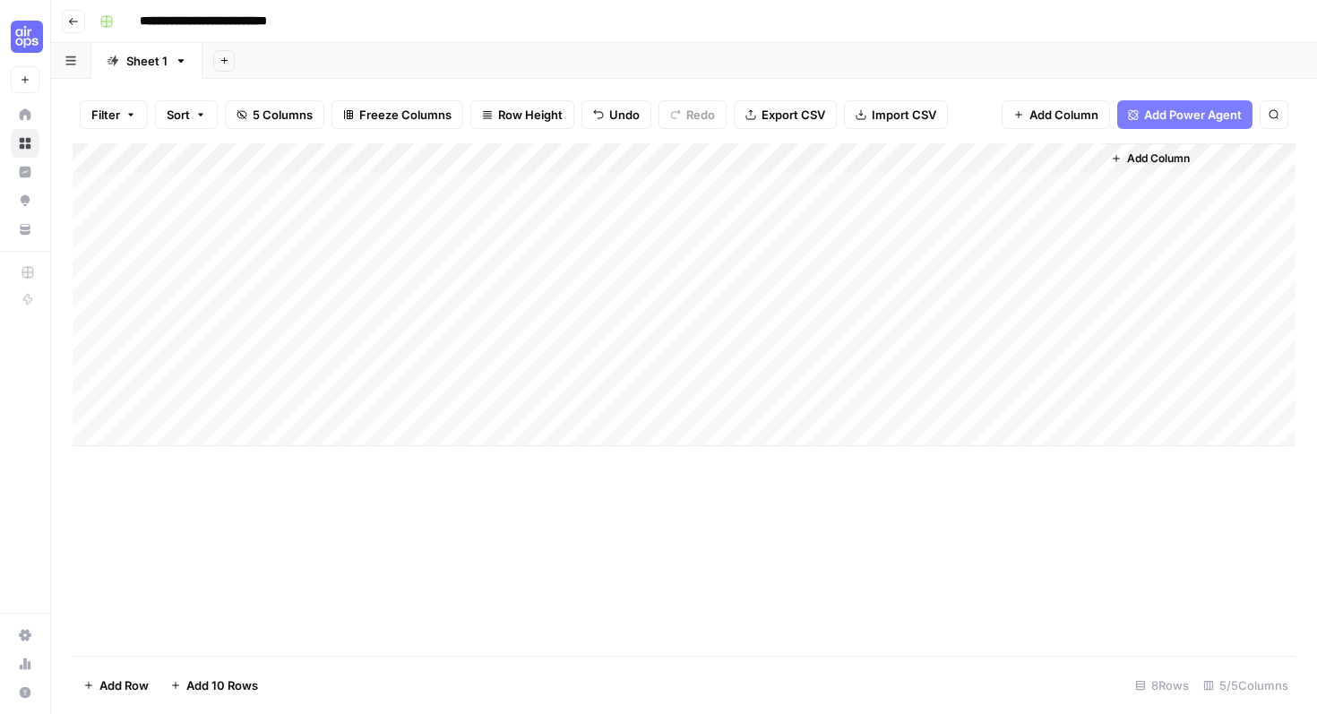
click at [311, 339] on div "Add Column" at bounding box center [684, 294] width 1223 height 303
click at [307, 335] on div "Add Column" at bounding box center [684, 294] width 1223 height 303
click at [307, 335] on textarea at bounding box center [277, 341] width 287 height 25
type textarea "**********"
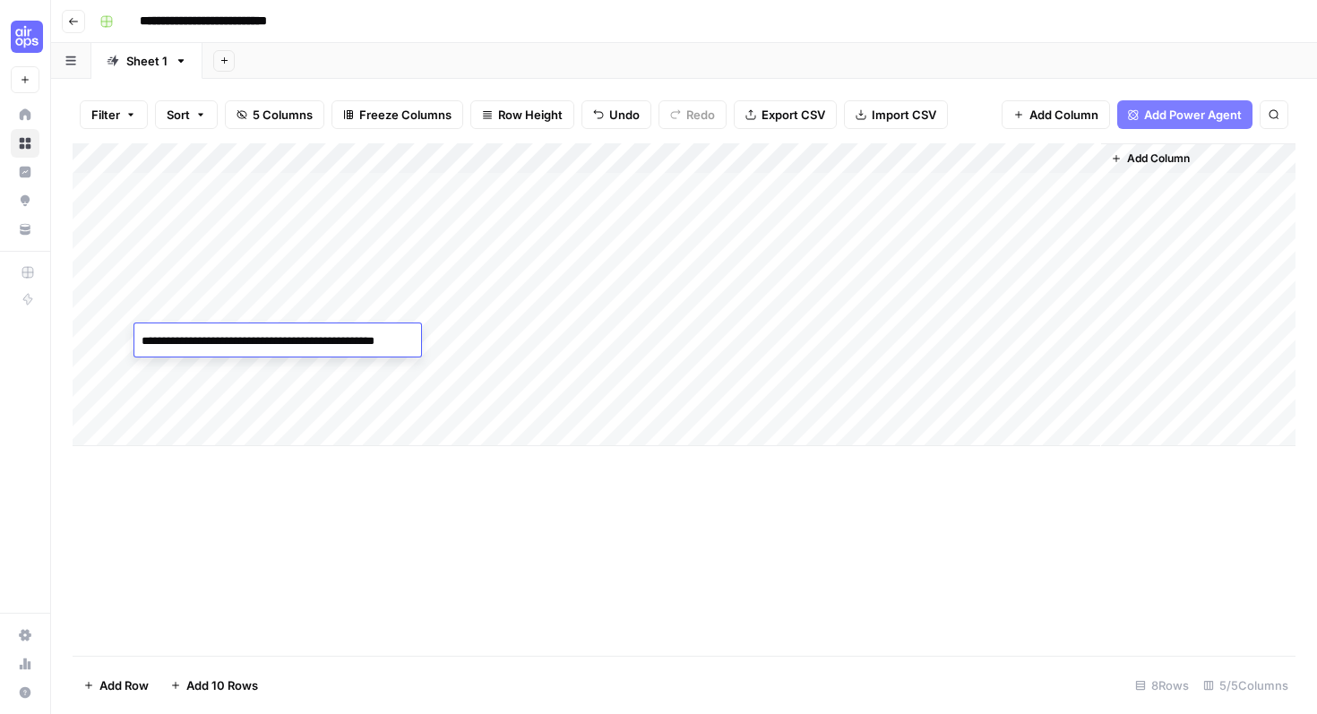
click at [375, 453] on div "Add Column" at bounding box center [684, 399] width 1223 height 513
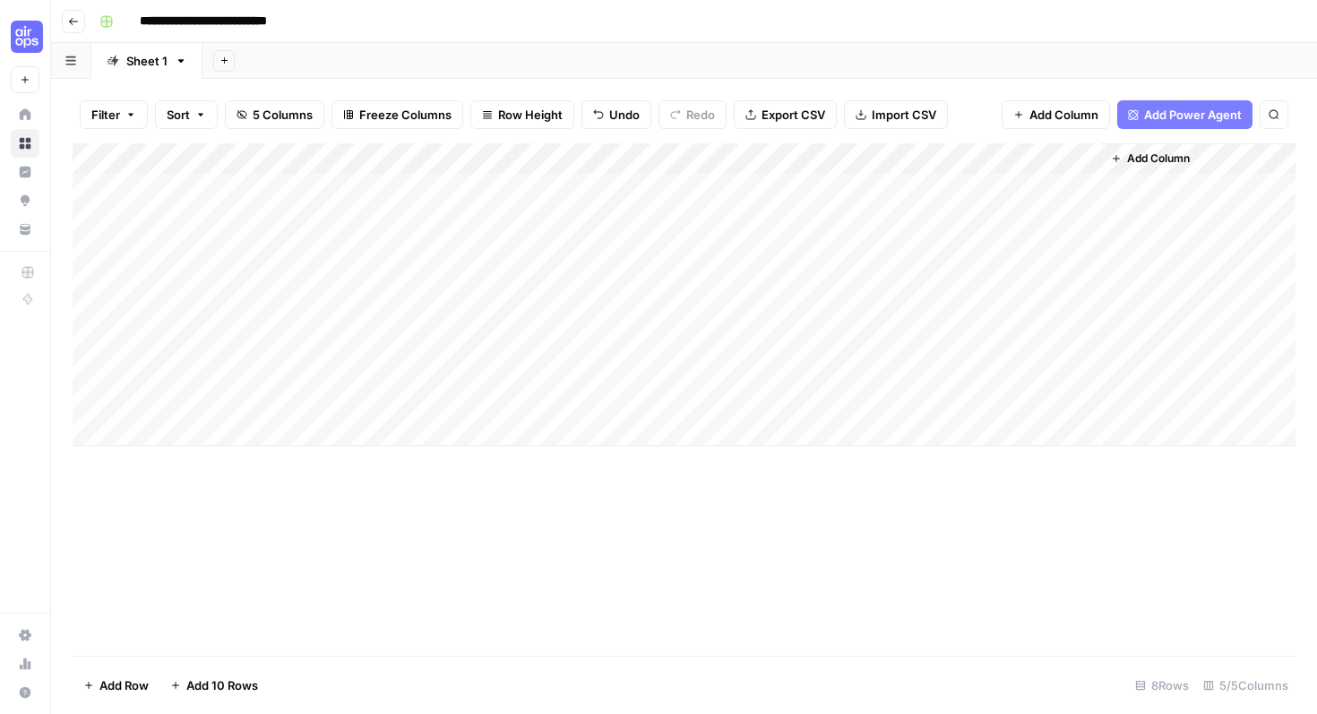
click at [459, 283] on div "Add Column" at bounding box center [684, 294] width 1223 height 303
click at [498, 276] on div "Add Column" at bounding box center [684, 294] width 1223 height 303
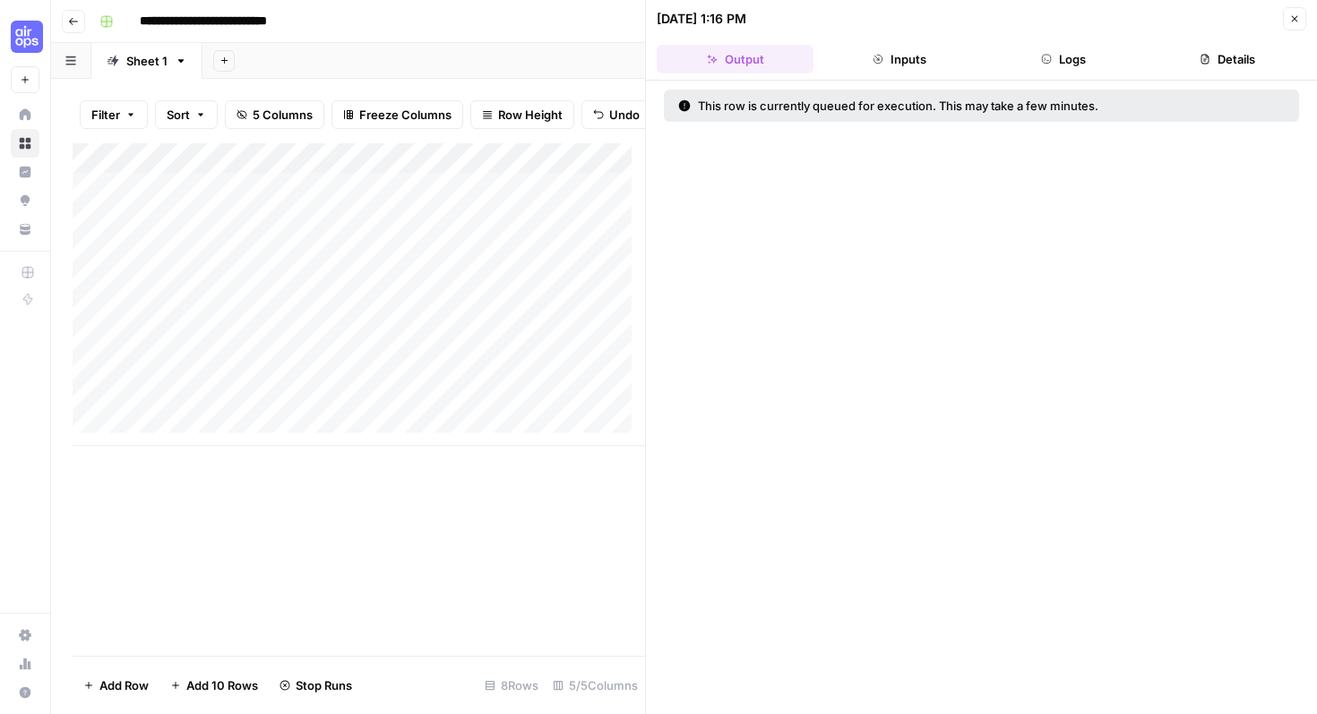
click at [507, 320] on div "Add Column" at bounding box center [359, 294] width 573 height 303
click at [505, 349] on div "Add Column" at bounding box center [359, 294] width 573 height 303
click at [1298, 16] on icon "button" at bounding box center [1294, 18] width 11 height 11
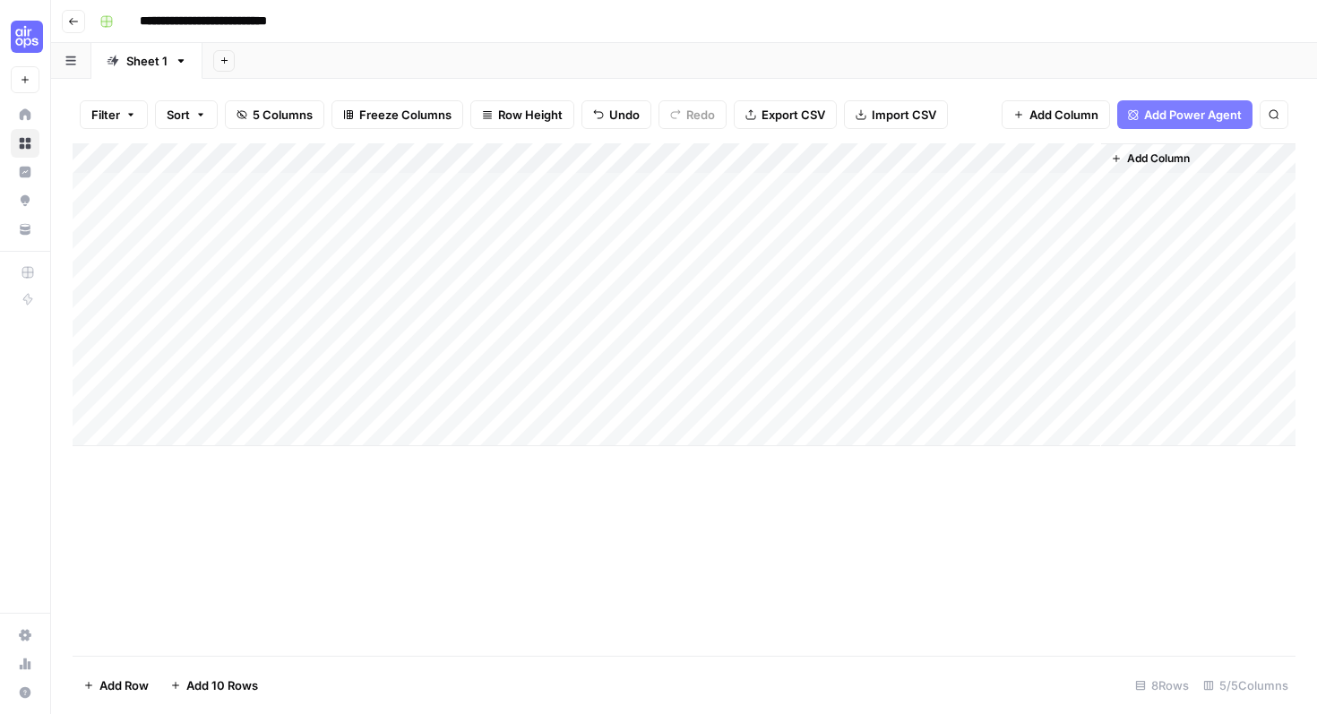
click at [723, 288] on div "Add Column" at bounding box center [684, 294] width 1223 height 303
click at [723, 286] on div "Add Column" at bounding box center [684, 294] width 1223 height 303
click at [723, 286] on textarea "**********" at bounding box center [759, 280] width 287 height 25
click at [798, 413] on div "Add Column" at bounding box center [684, 294] width 1223 height 303
click at [894, 277] on div "Add Column" at bounding box center [684, 294] width 1223 height 303
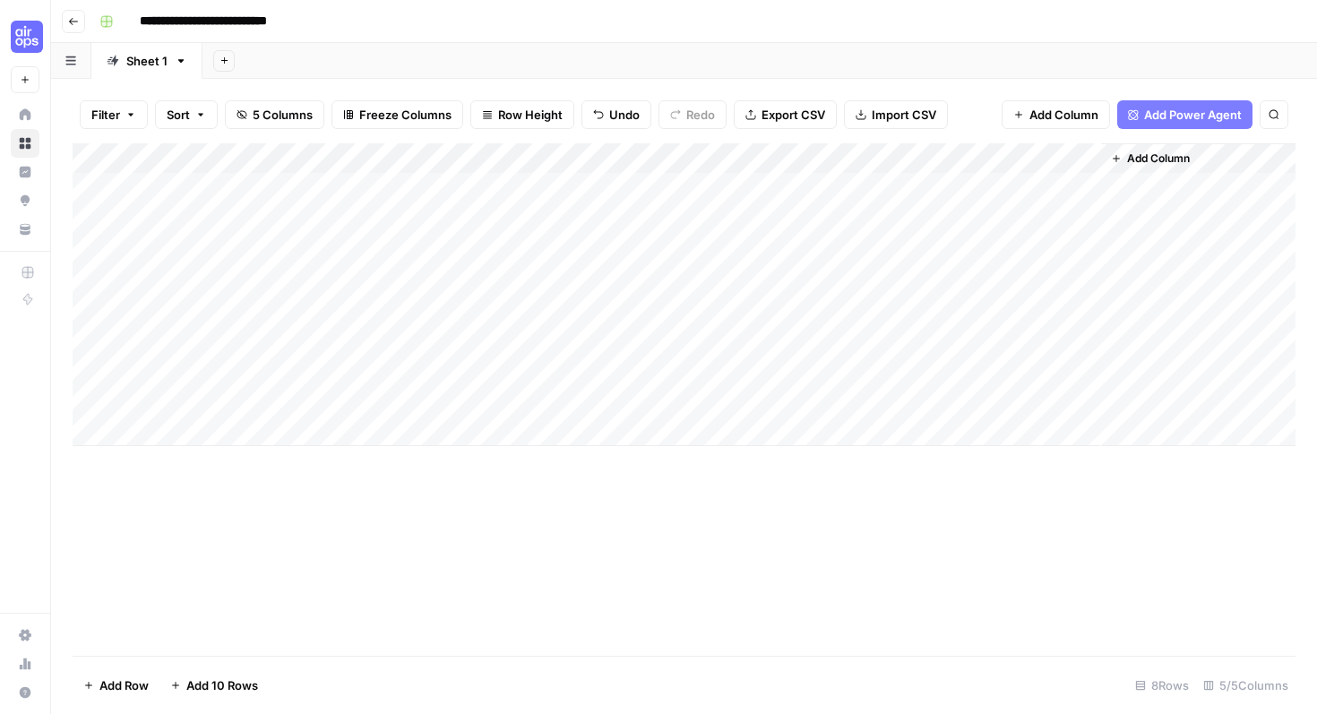
click at [894, 277] on div "Add Column" at bounding box center [684, 294] width 1223 height 303
click at [814, 426] on div "Add Column" at bounding box center [684, 294] width 1223 height 303
click at [621, 610] on div "Add Column" at bounding box center [684, 399] width 1223 height 513
click at [694, 304] on div "Add Column" at bounding box center [684, 309] width 1223 height 333
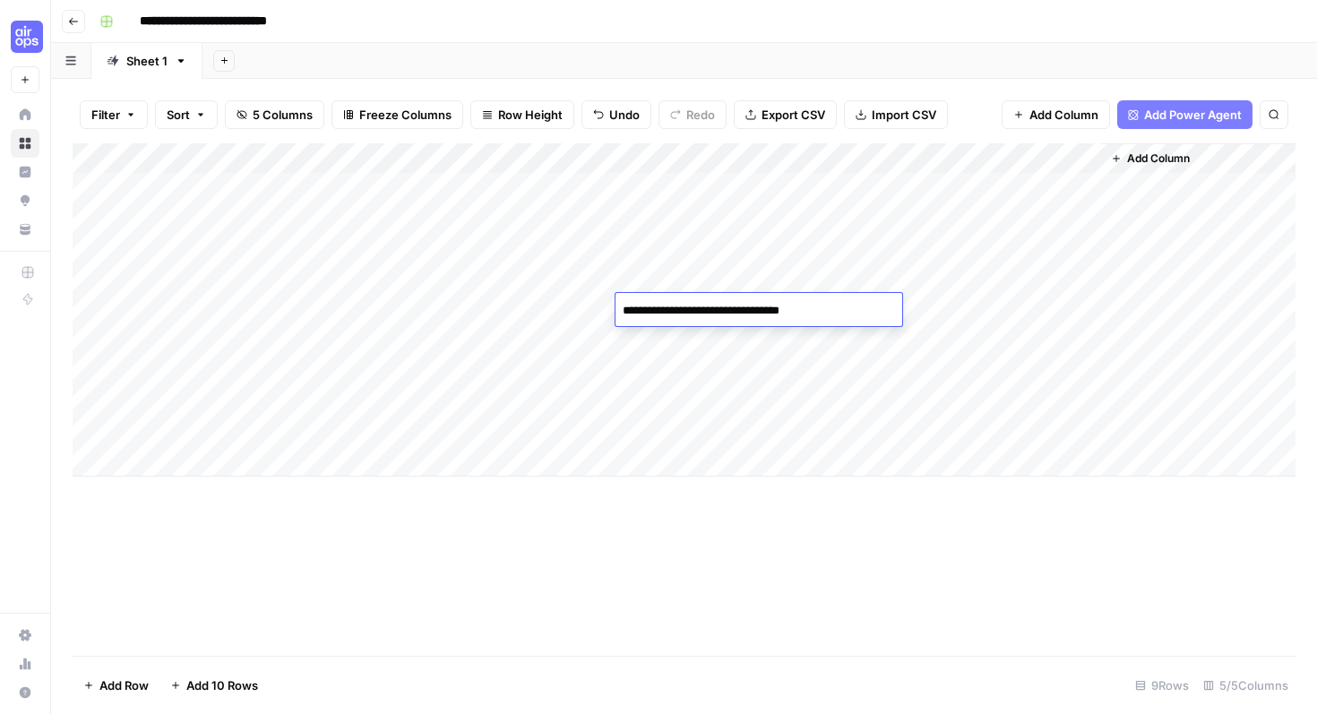
click at [711, 342] on div "Add Column" at bounding box center [684, 309] width 1223 height 333
click at [1004, 337] on div "Add Column" at bounding box center [684, 309] width 1223 height 333
click at [1004, 338] on div "Add Column" at bounding box center [684, 309] width 1223 height 333
click at [1004, 307] on div "Add Column" at bounding box center [684, 309] width 1223 height 333
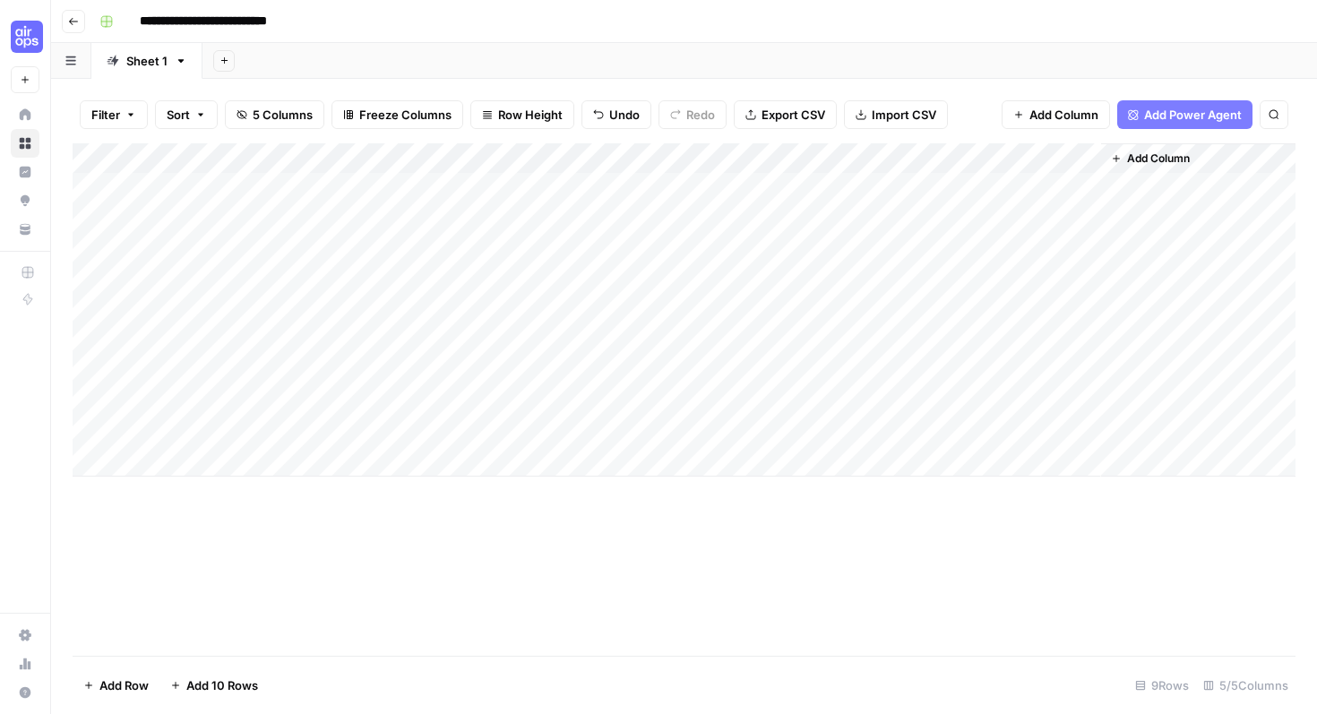
click at [1004, 307] on div "Add Column" at bounding box center [684, 309] width 1223 height 333
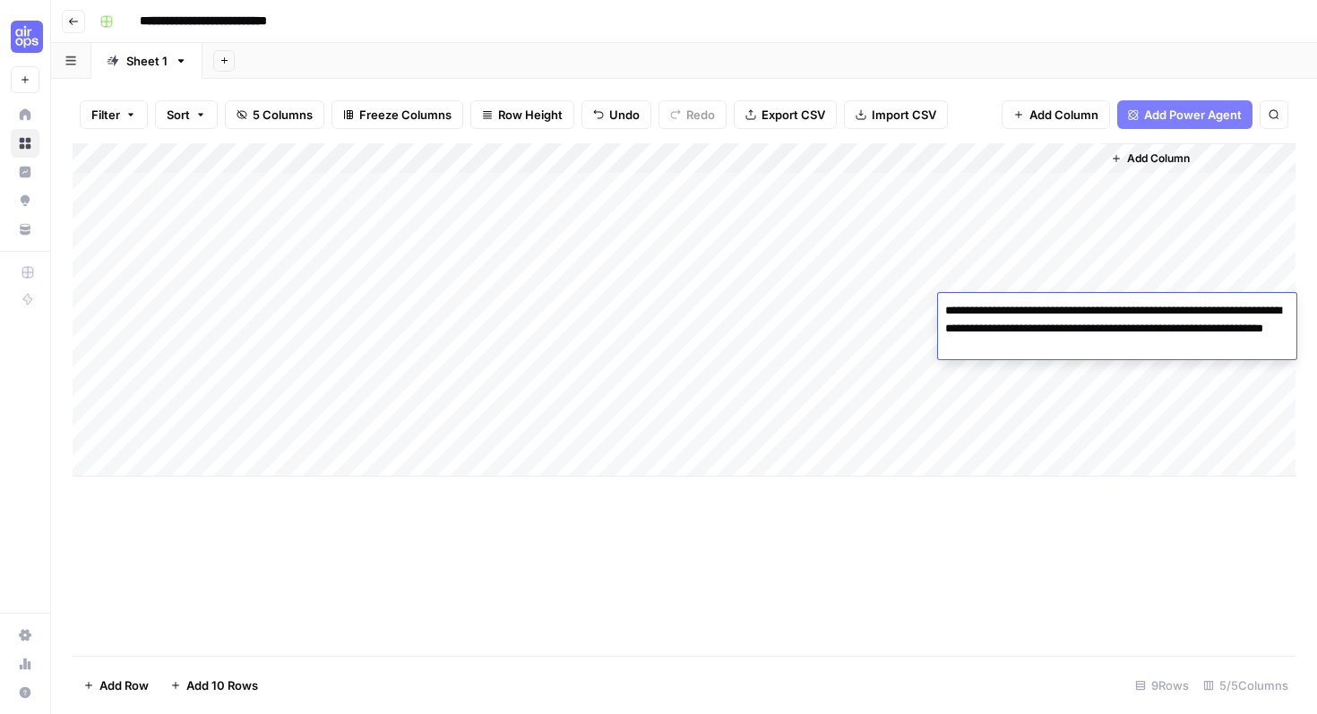
click at [703, 497] on div "Add Column" at bounding box center [684, 399] width 1223 height 513
